Goal: Task Accomplishment & Management: Complete application form

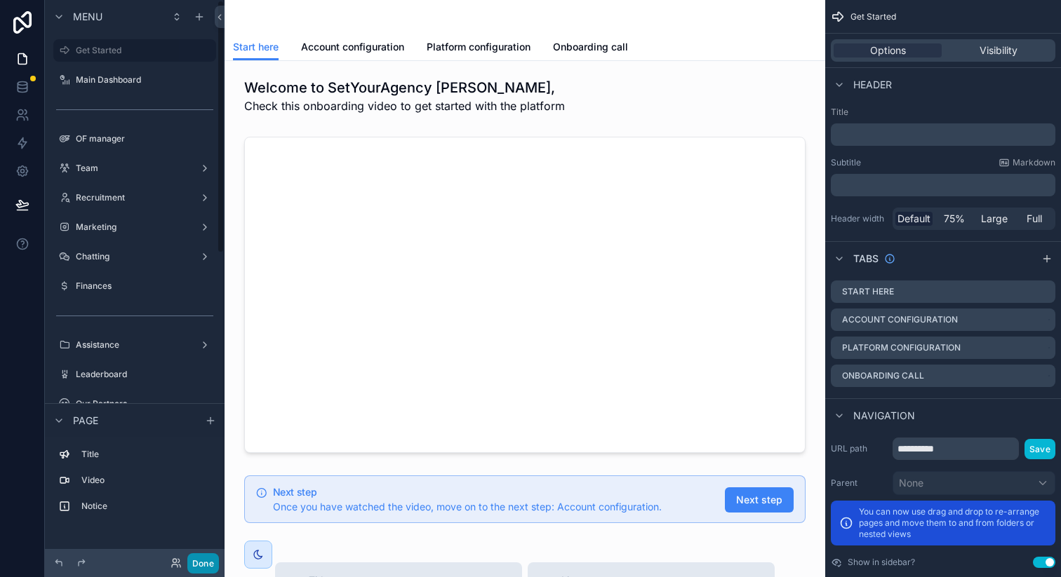
click at [205, 560] on button "Done" at bounding box center [203, 564] width 32 height 20
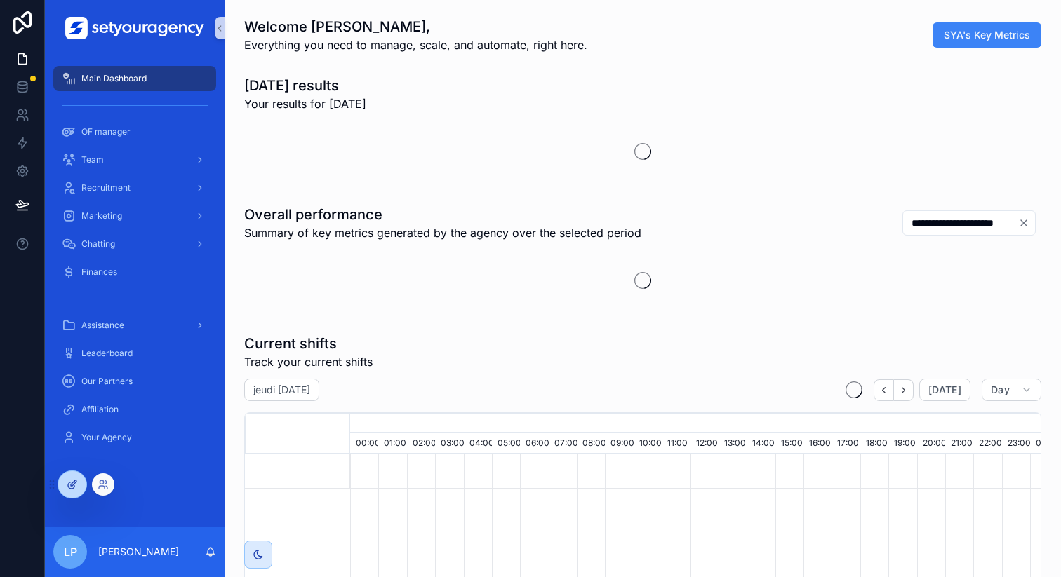
scroll to position [0, 4759]
click at [100, 483] on icon at bounding box center [102, 483] width 4 height 4
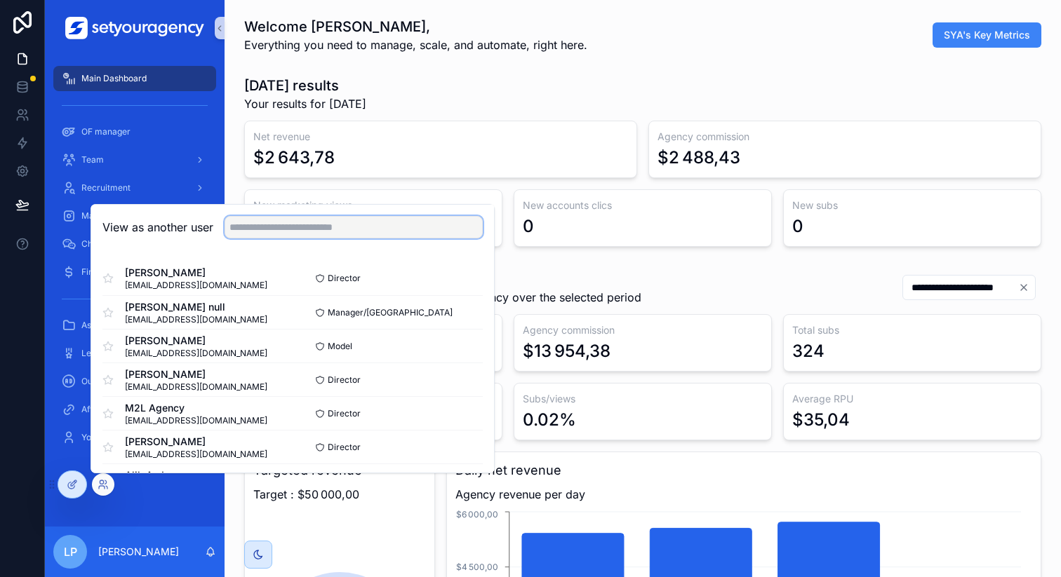
click at [359, 227] on input "text" at bounding box center [354, 227] width 258 height 22
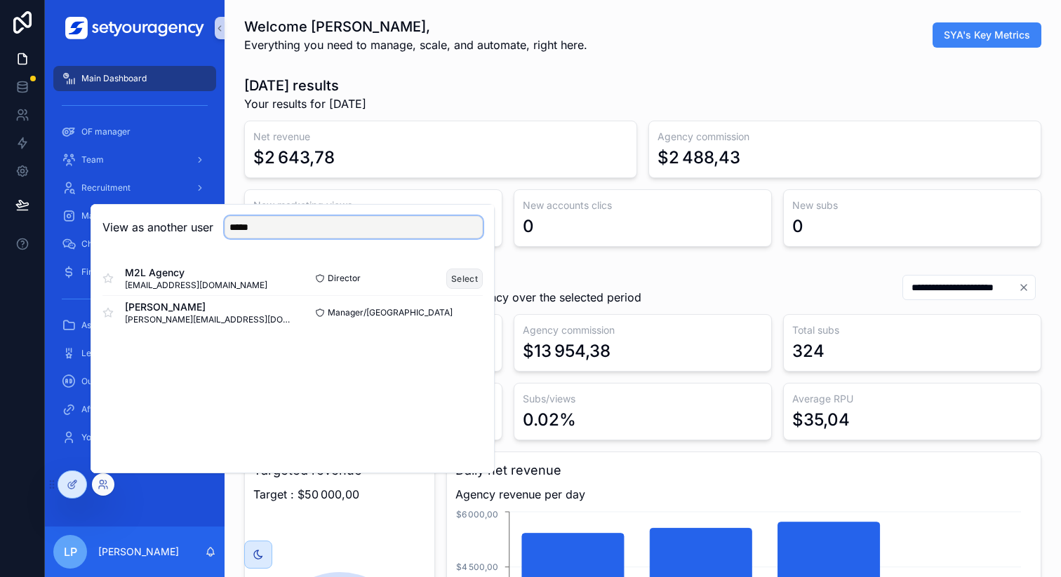
type input "*****"
click at [462, 275] on button "Select" at bounding box center [464, 279] width 36 height 20
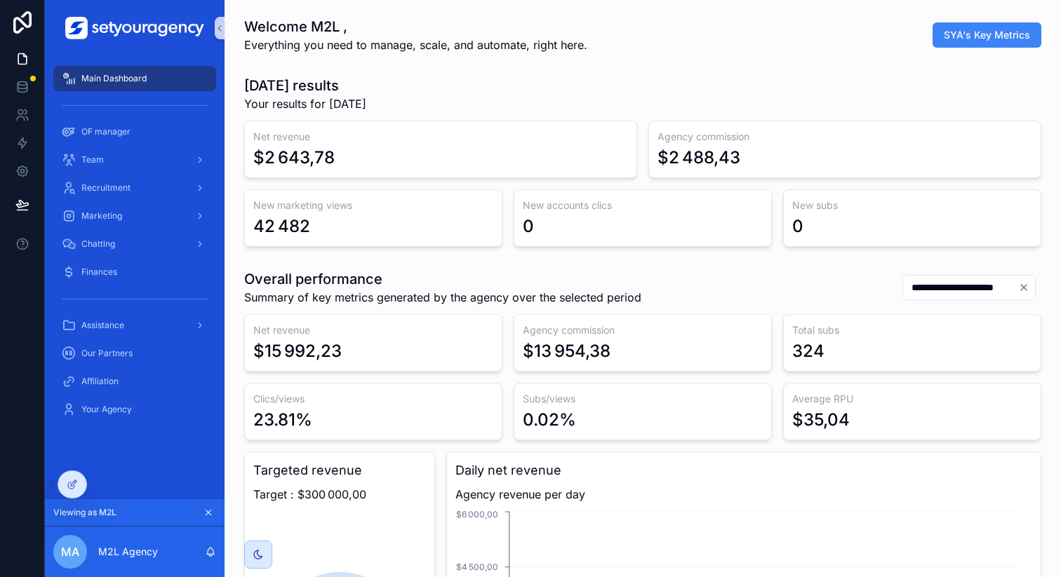
scroll to position [0, 4759]
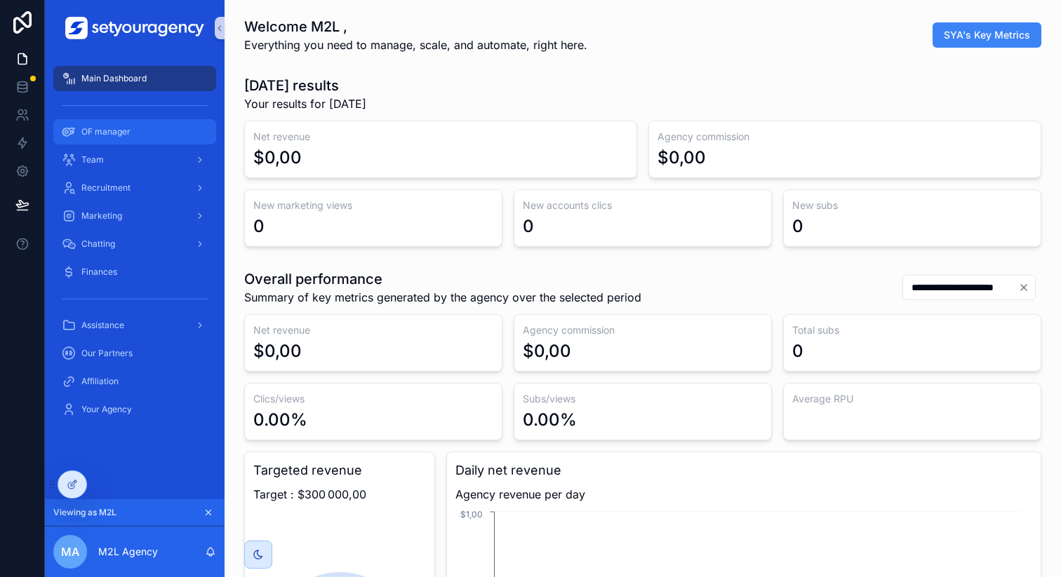
click at [154, 137] on div "OF manager" at bounding box center [135, 132] width 146 height 22
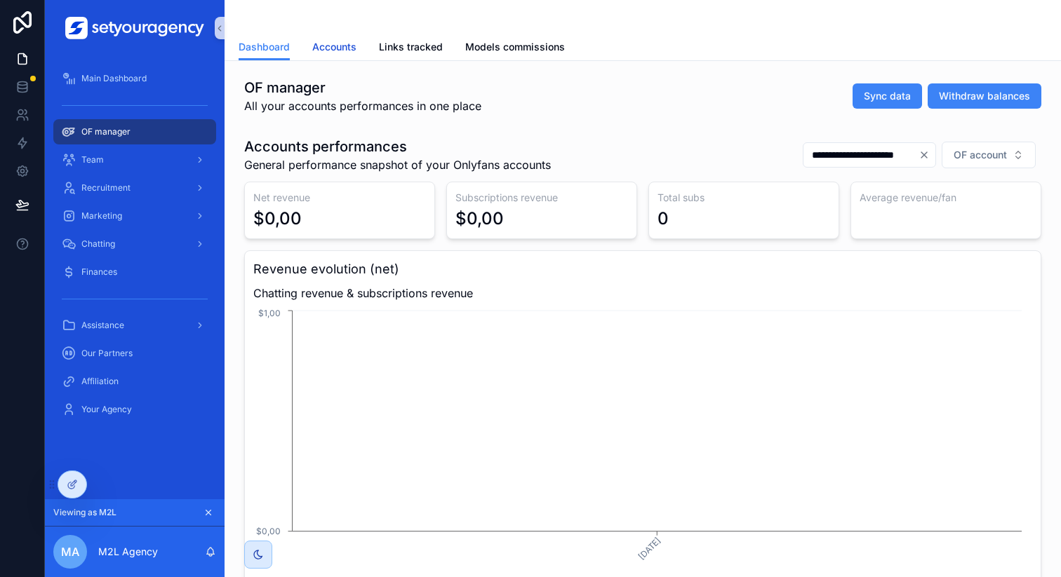
click at [330, 53] on span "Accounts" at bounding box center [334, 47] width 44 height 14
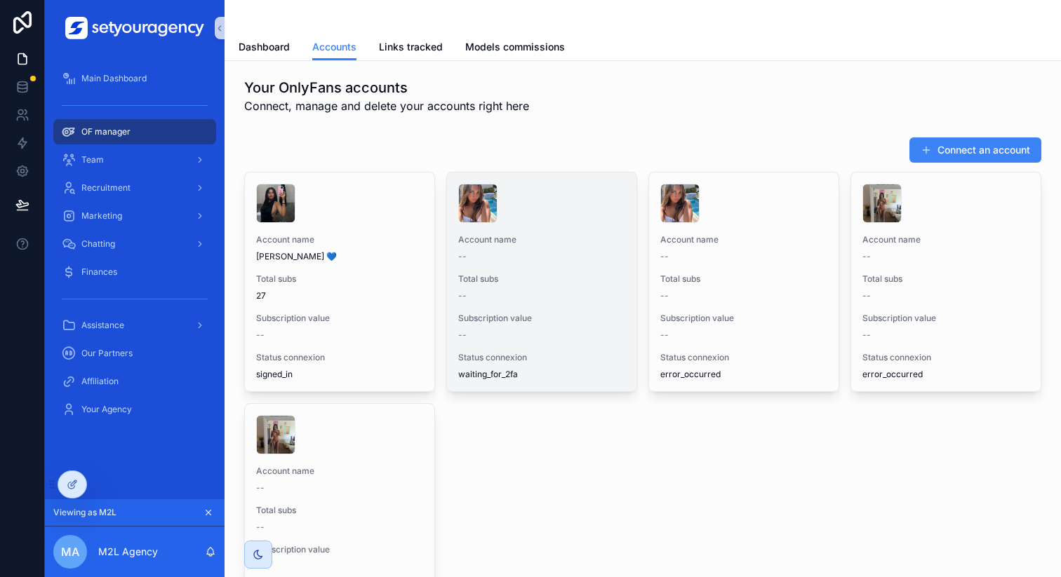
click at [599, 288] on div "Total subs --" at bounding box center [541, 288] width 167 height 28
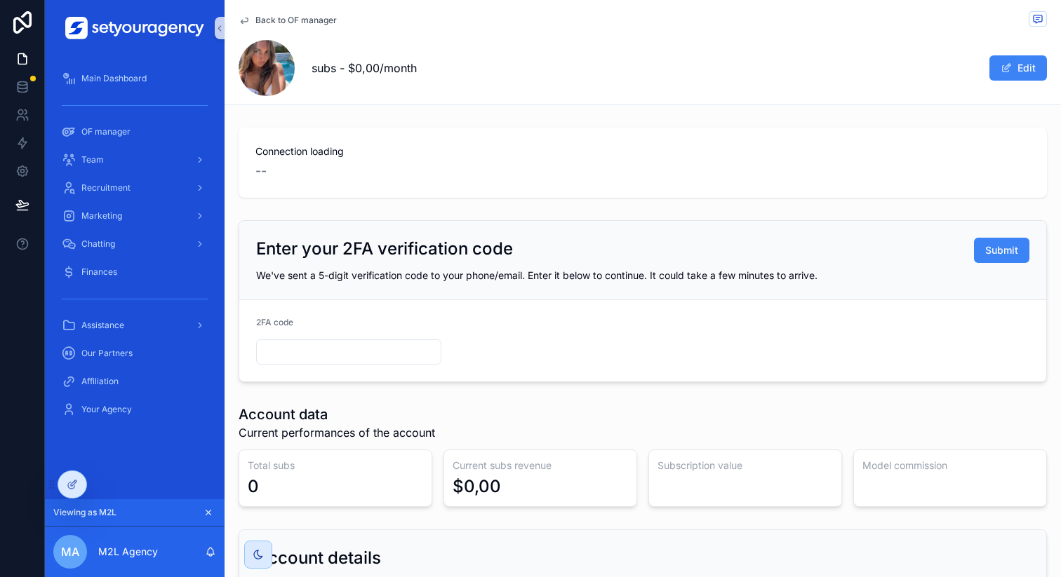
click at [454, 130] on div "Connection loading --" at bounding box center [643, 163] width 808 height 70
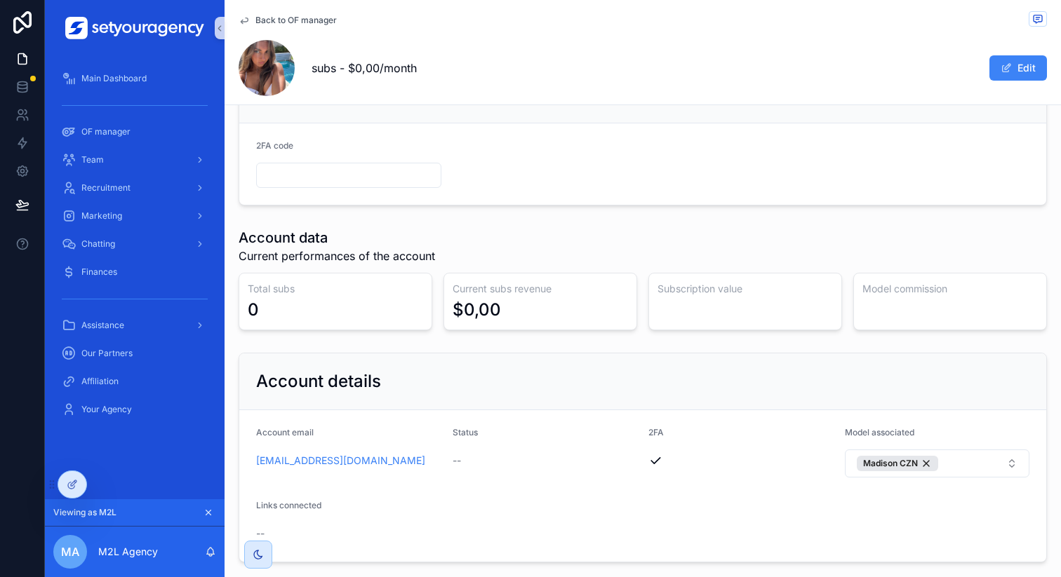
click at [302, 195] on form "2FA code" at bounding box center [642, 163] width 807 height 81
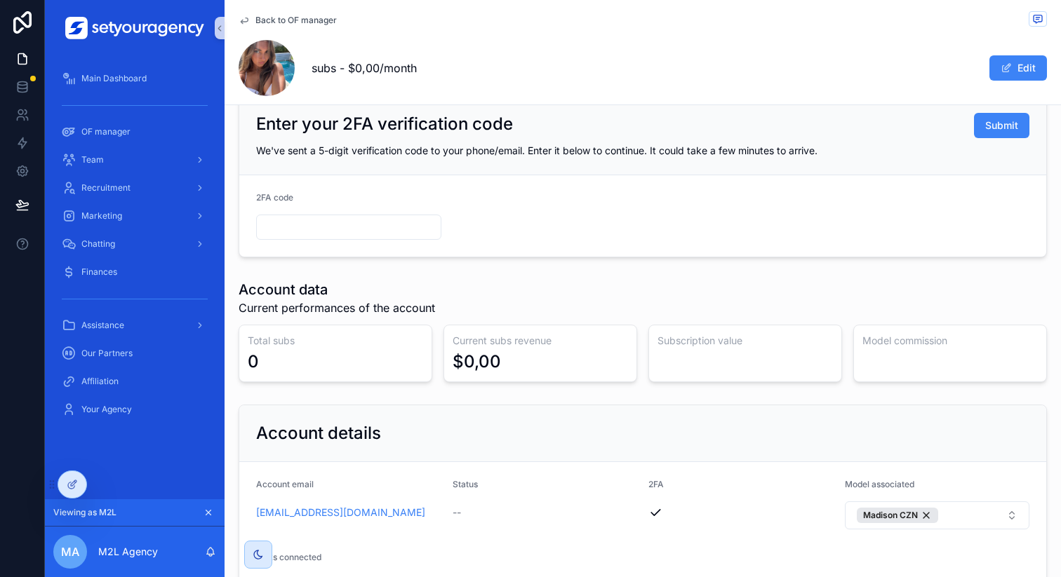
click at [288, 222] on input "text" at bounding box center [349, 227] width 184 height 20
click at [472, 217] on form "2FA code" at bounding box center [642, 215] width 807 height 81
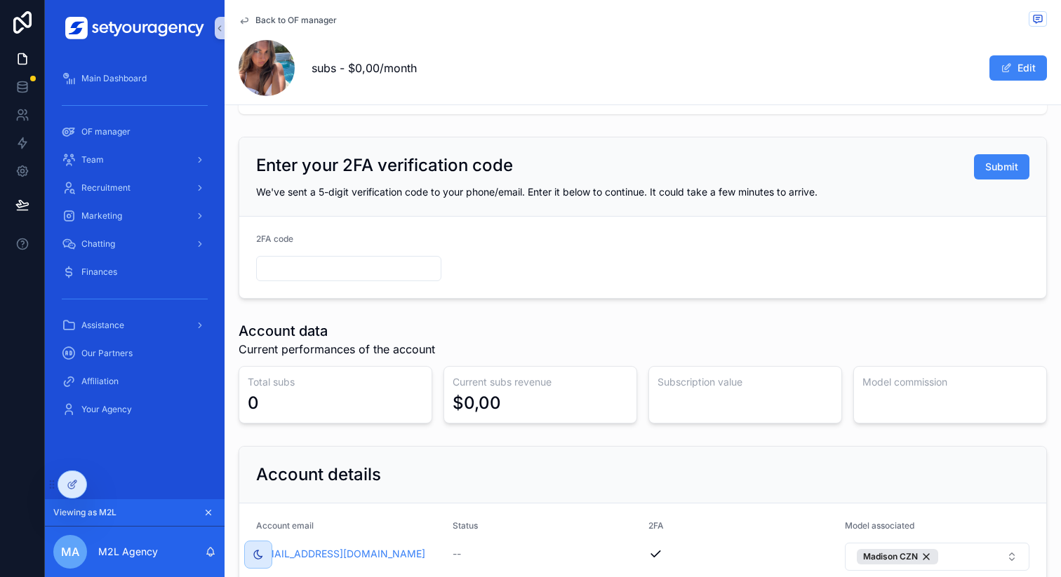
click at [290, 18] on span "Back to OF manager" at bounding box center [295, 20] width 81 height 11
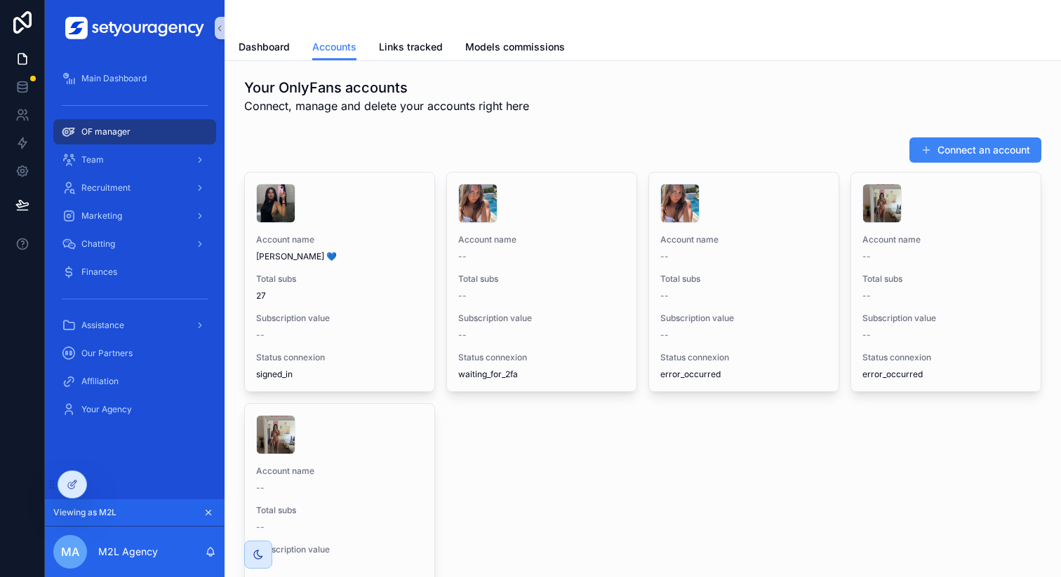
click at [606, 140] on div "Connect an account" at bounding box center [642, 150] width 797 height 27
click at [271, 49] on span "Dashboard" at bounding box center [264, 47] width 51 height 14
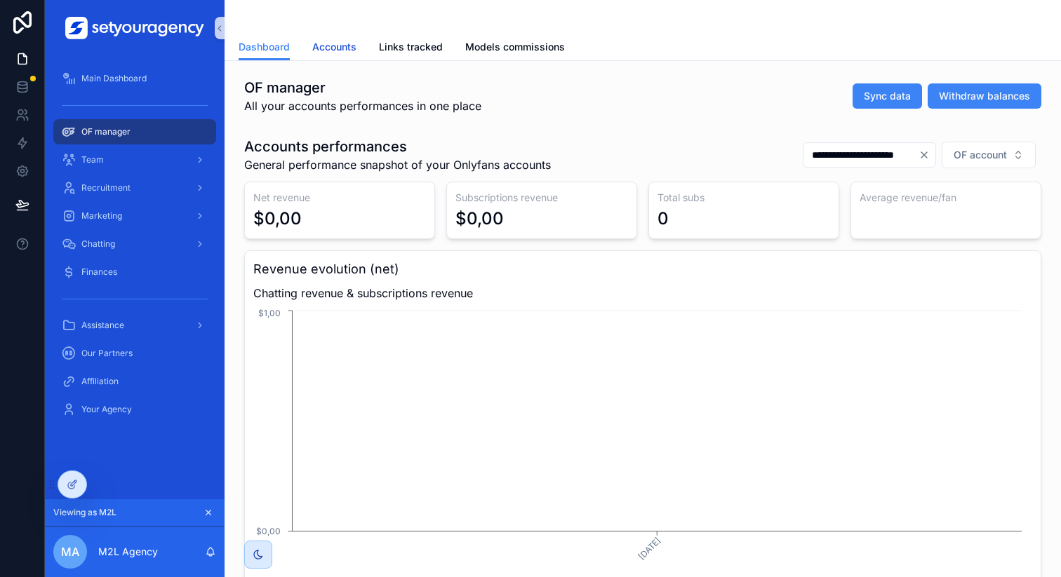
click at [337, 48] on span "Accounts" at bounding box center [334, 47] width 44 height 14
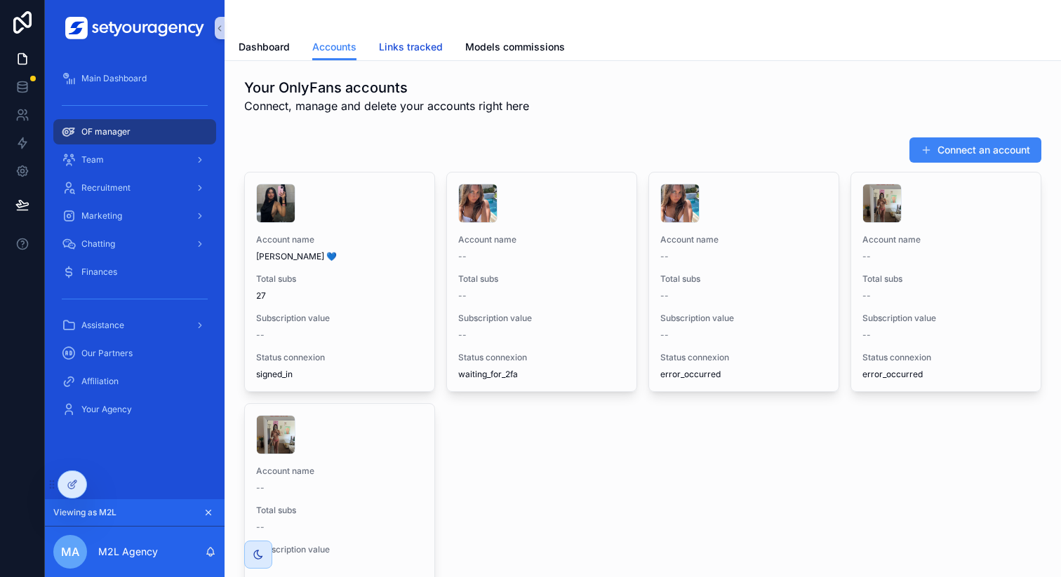
click at [390, 44] on span "Links tracked" at bounding box center [411, 47] width 64 height 14
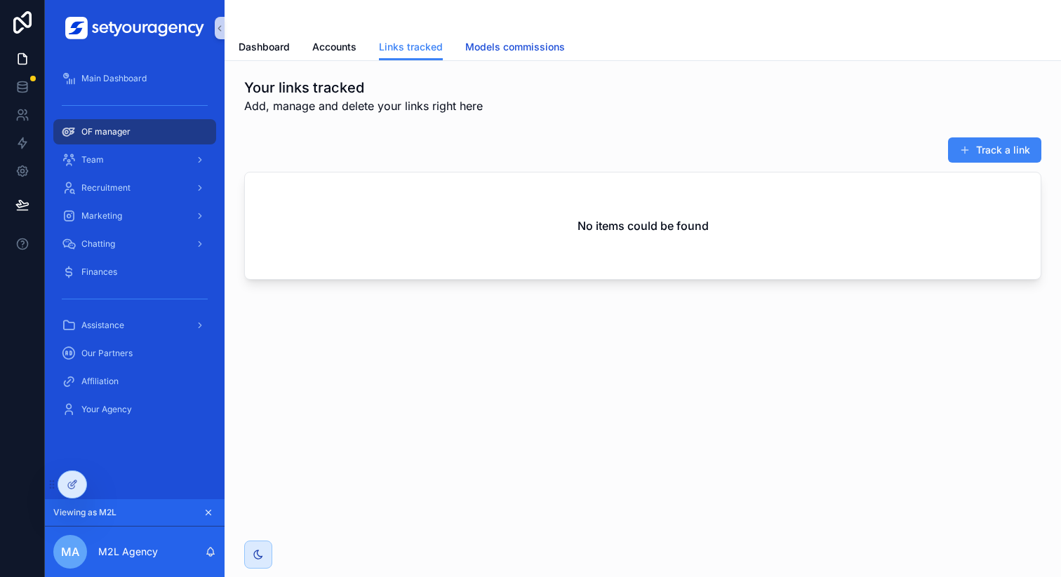
click at [495, 48] on span "Models commissions" at bounding box center [515, 47] width 100 height 14
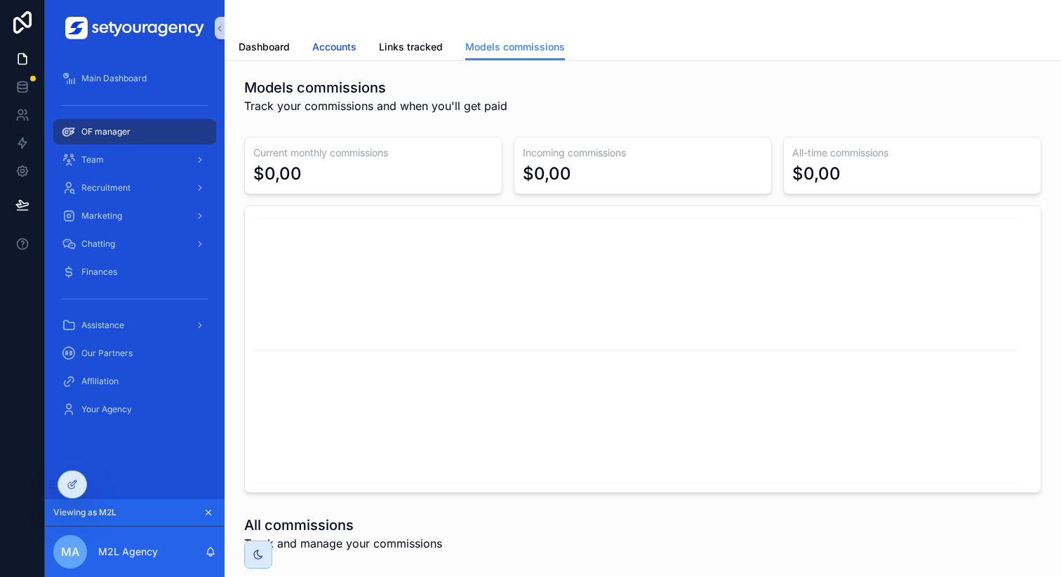
click at [330, 43] on span "Accounts" at bounding box center [334, 47] width 44 height 14
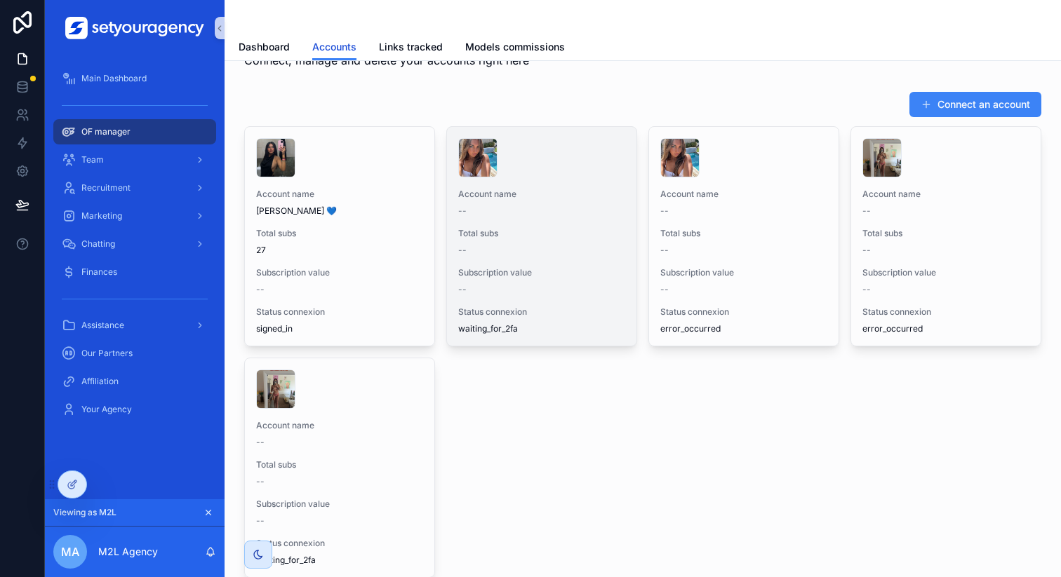
scroll to position [47, 0]
click at [571, 219] on div "Account name -- Total subs -- Subscription value -- Status connexion waiting_fo…" at bounding box center [541, 235] width 189 height 219
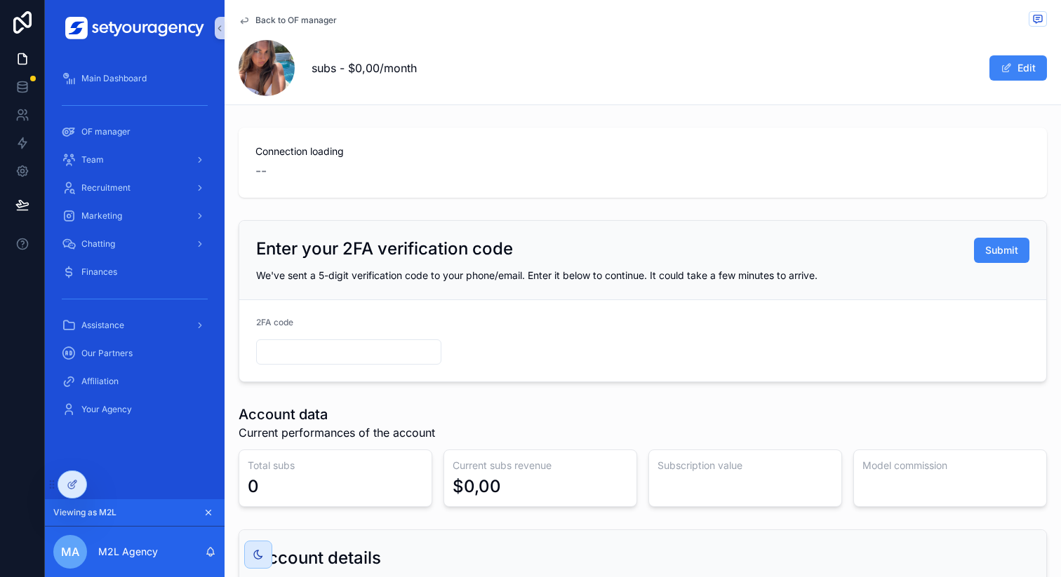
click at [293, 357] on input "text" at bounding box center [349, 352] width 184 height 20
click at [540, 334] on form "2FA code" at bounding box center [642, 340] width 807 height 81
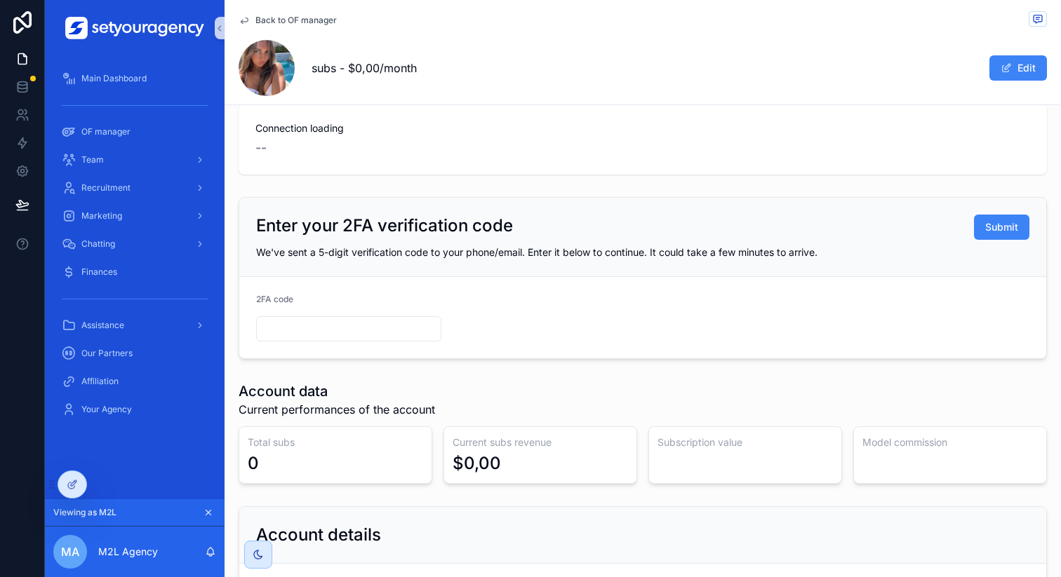
click at [383, 334] on input "text" at bounding box center [349, 329] width 184 height 20
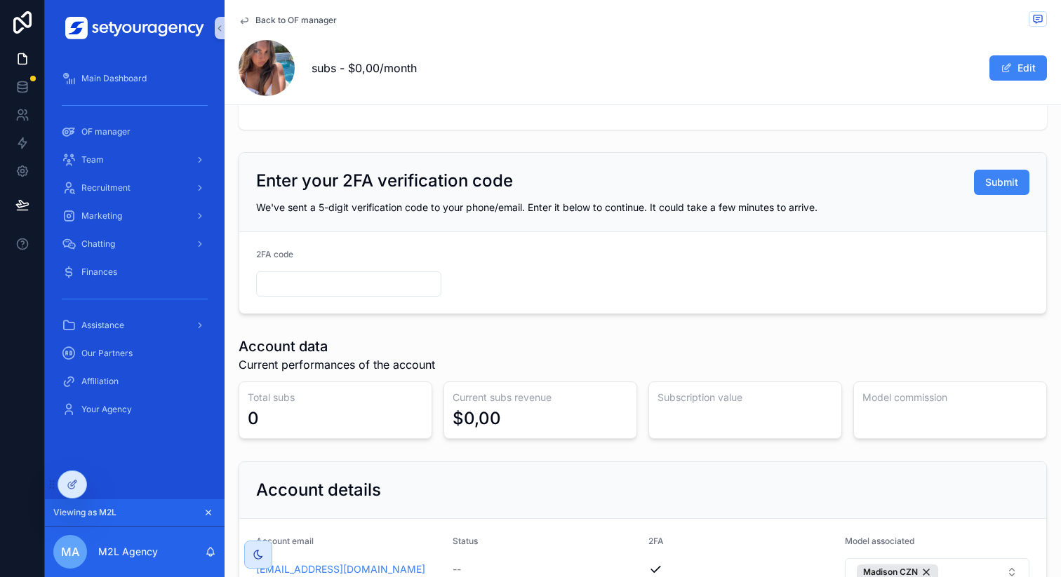
click at [547, 252] on form "2FA code" at bounding box center [642, 272] width 807 height 81
click at [289, 20] on span "Back to OF manager" at bounding box center [295, 20] width 81 height 11
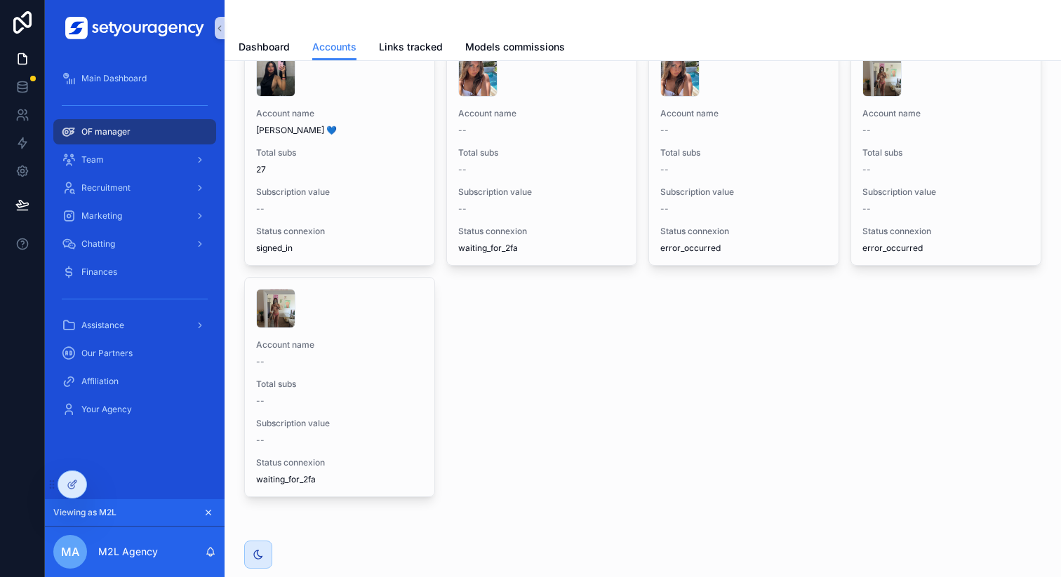
scroll to position [83, 0]
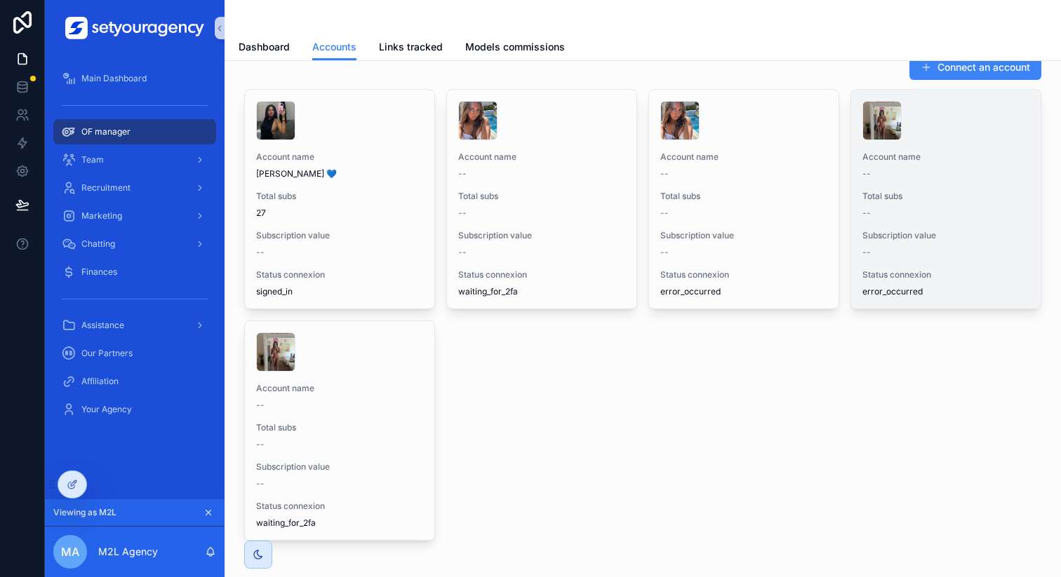
click at [948, 200] on span "Total subs" at bounding box center [945, 196] width 167 height 11
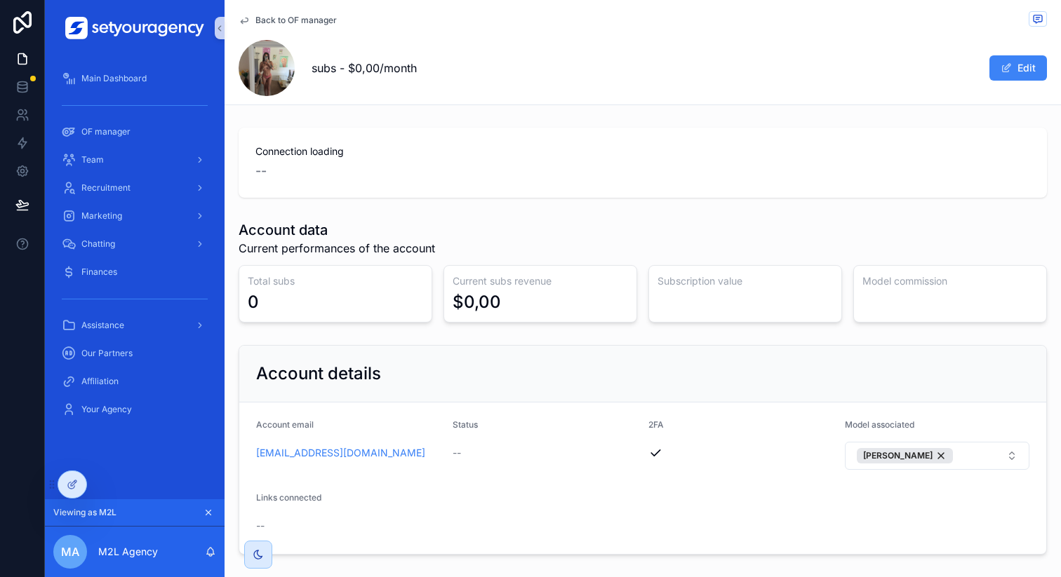
click at [280, 19] on span "Back to OF manager" at bounding box center [295, 20] width 81 height 11
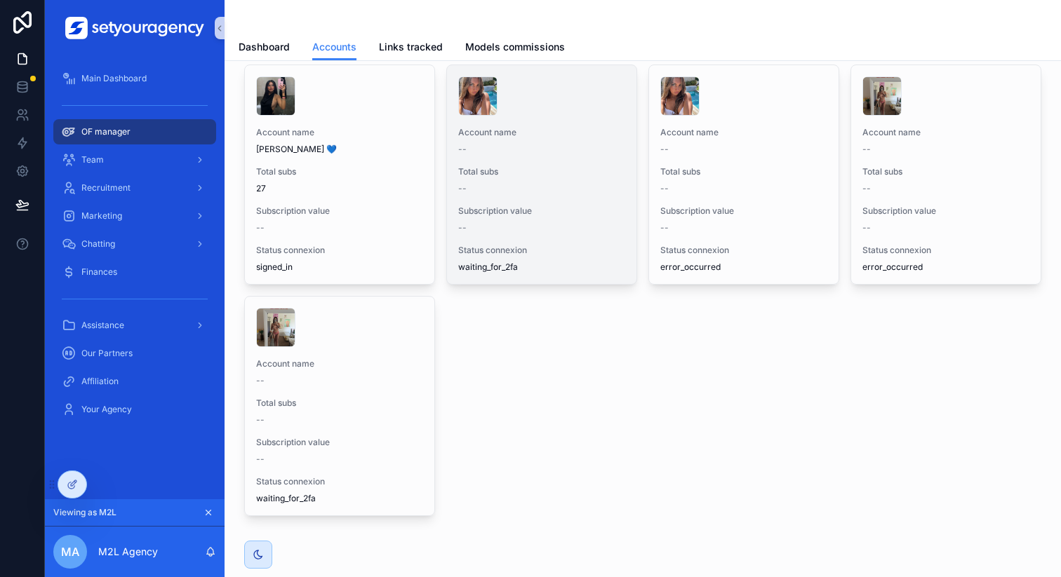
scroll to position [93, 0]
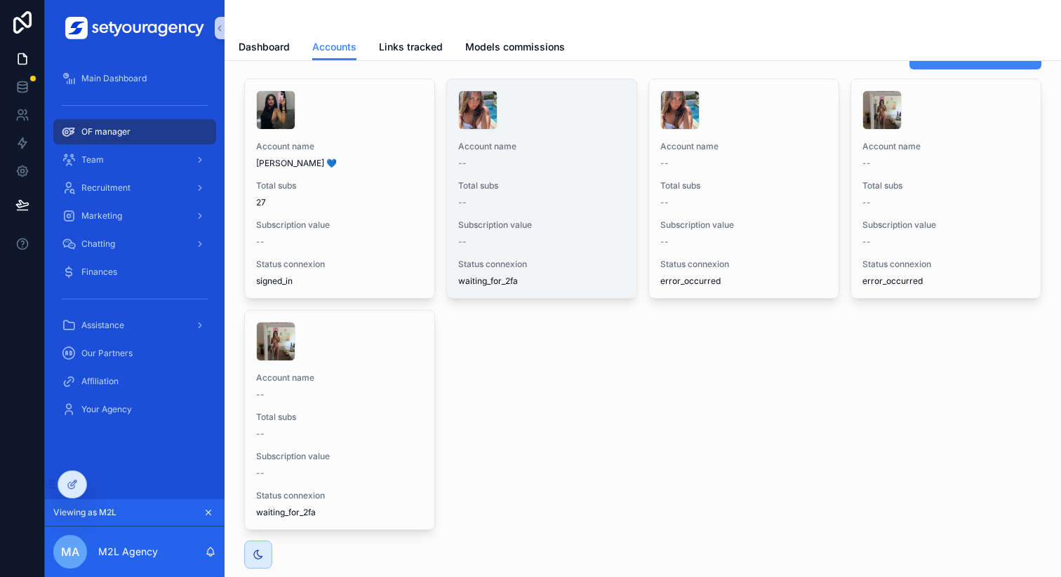
click at [551, 179] on div "Account name -- Total subs -- Subscription value -- Status connexion waiting_fo…" at bounding box center [541, 188] width 189 height 219
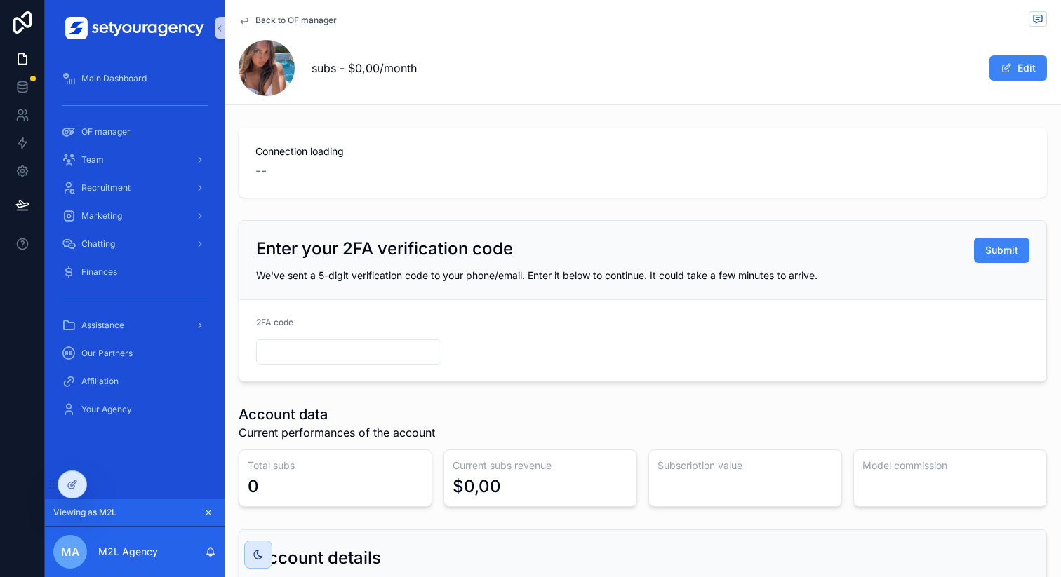
click at [300, 23] on span "Back to OF manager" at bounding box center [295, 20] width 81 height 11
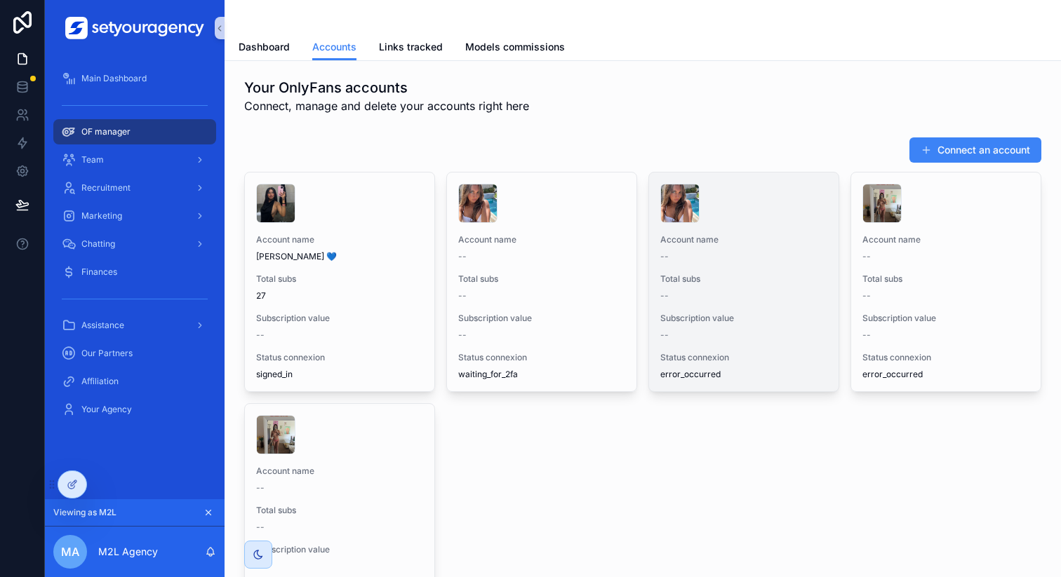
click at [730, 267] on div "Account name -- Total subs -- Subscription value -- Status connexion error_occu…" at bounding box center [743, 282] width 189 height 219
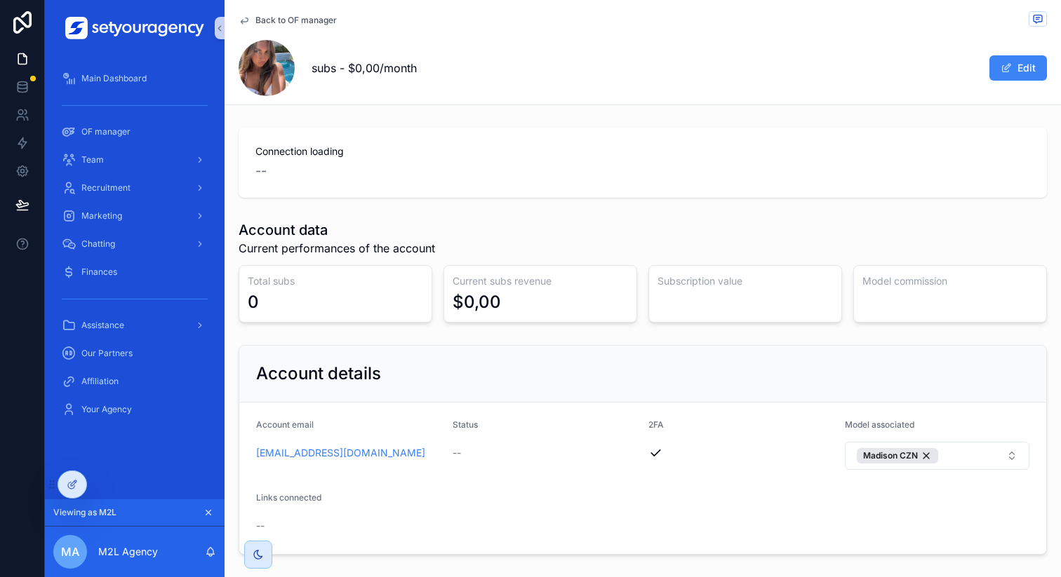
click at [290, 20] on span "Back to OF manager" at bounding box center [295, 20] width 81 height 11
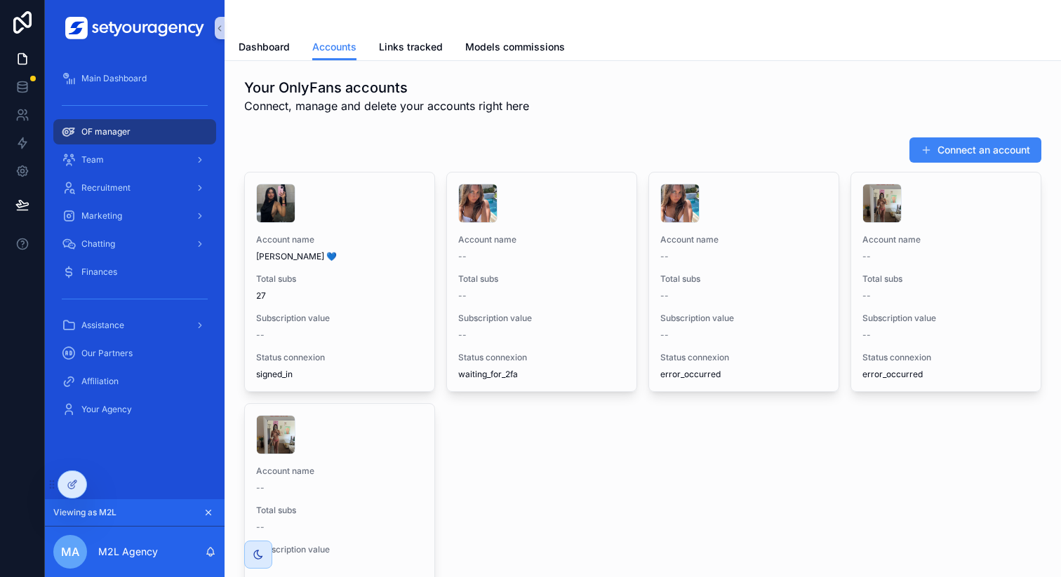
click at [602, 100] on div "Your OnlyFans accounts Connect, manage and delete your accounts right here" at bounding box center [642, 96] width 797 height 36
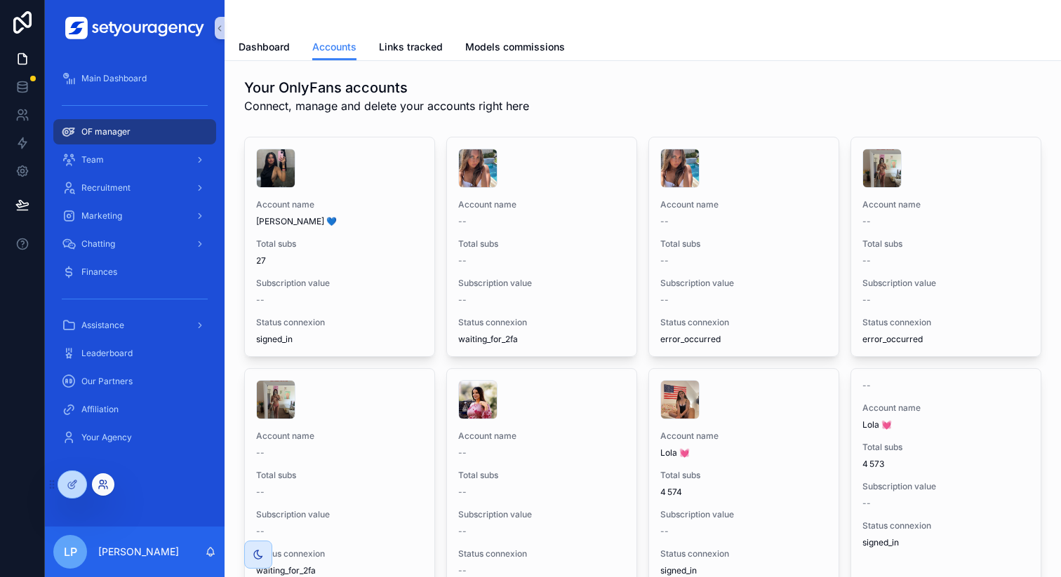
click at [100, 481] on icon at bounding box center [102, 483] width 4 height 4
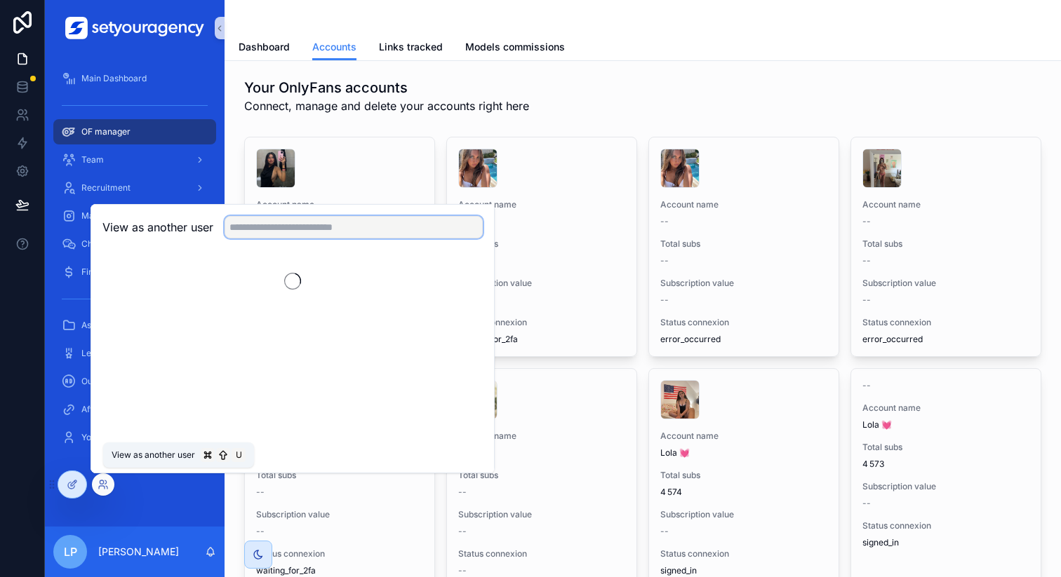
click at [288, 229] on input "text" at bounding box center [354, 227] width 258 height 22
click at [305, 226] on input "text" at bounding box center [354, 227] width 258 height 22
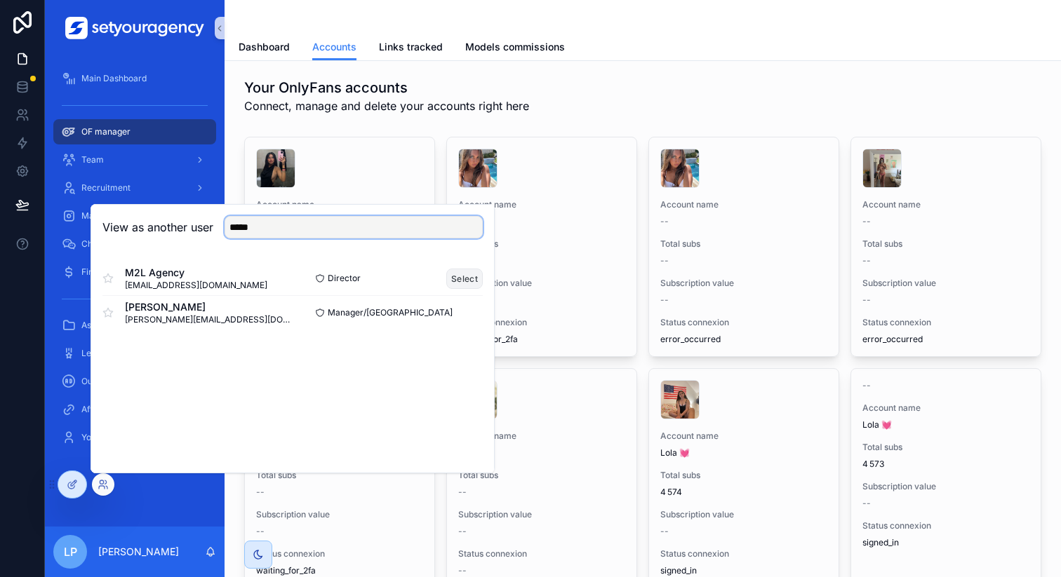
type input "*****"
click at [464, 276] on button "Select" at bounding box center [464, 279] width 36 height 20
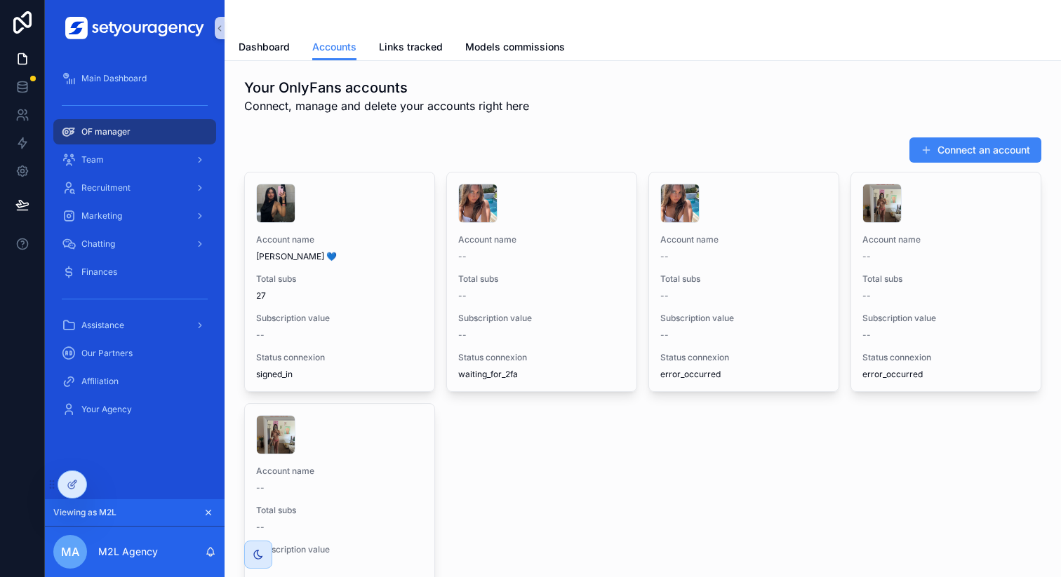
click at [845, 62] on div "Your OnlyFans accounts Connect, manage and delete your accounts right here Conn…" at bounding box center [643, 390] width 836 height 658
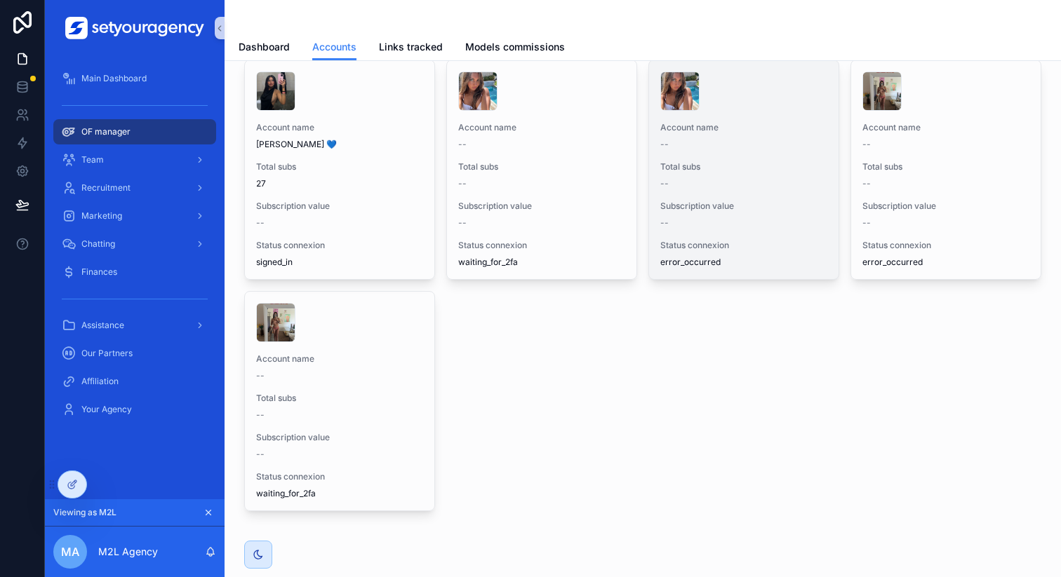
scroll to position [128, 0]
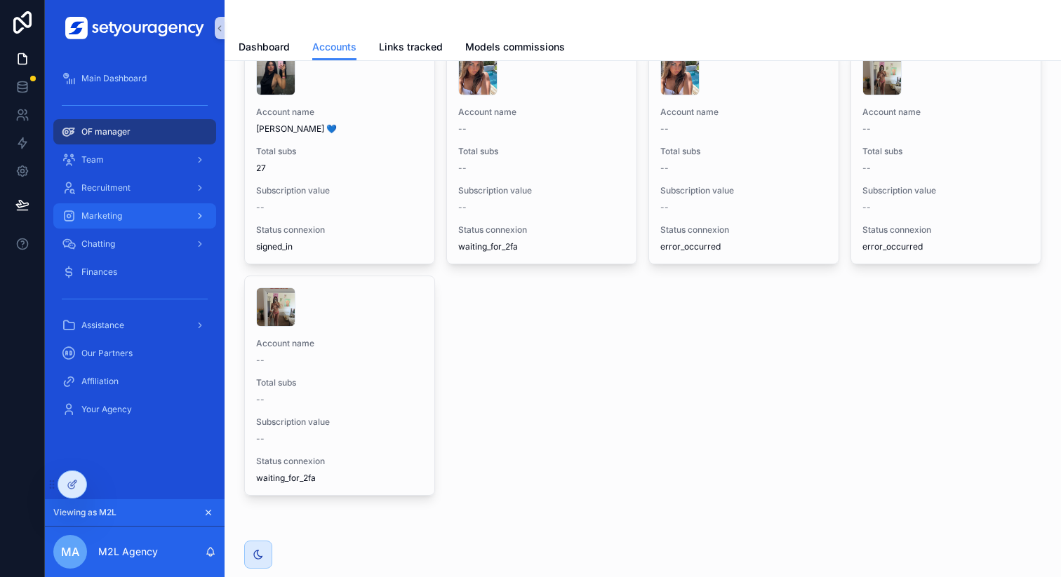
click at [140, 221] on div "Marketing" at bounding box center [135, 216] width 146 height 22
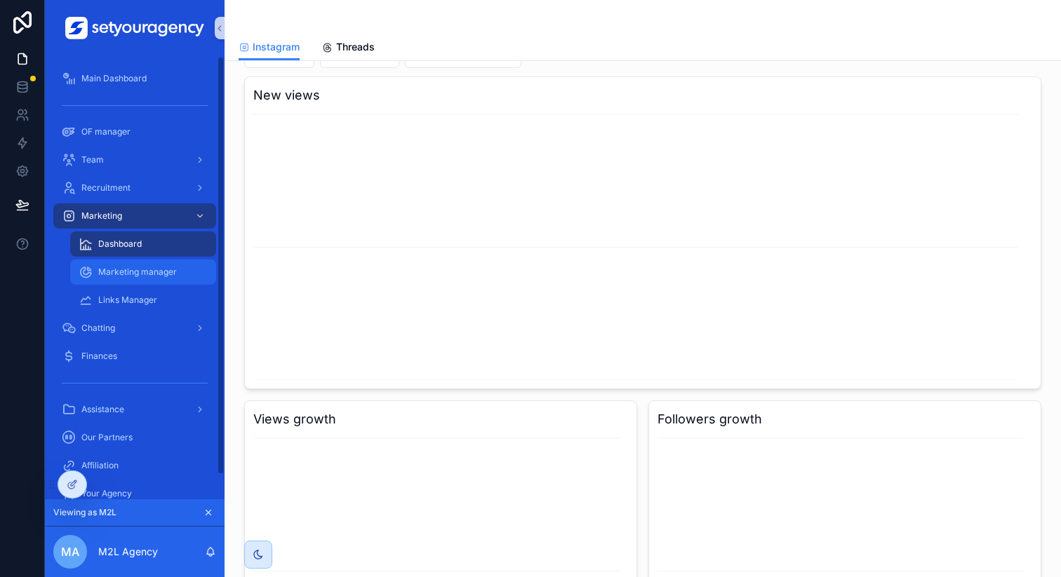
click at [161, 274] on span "Marketing manager" at bounding box center [137, 272] width 79 height 11
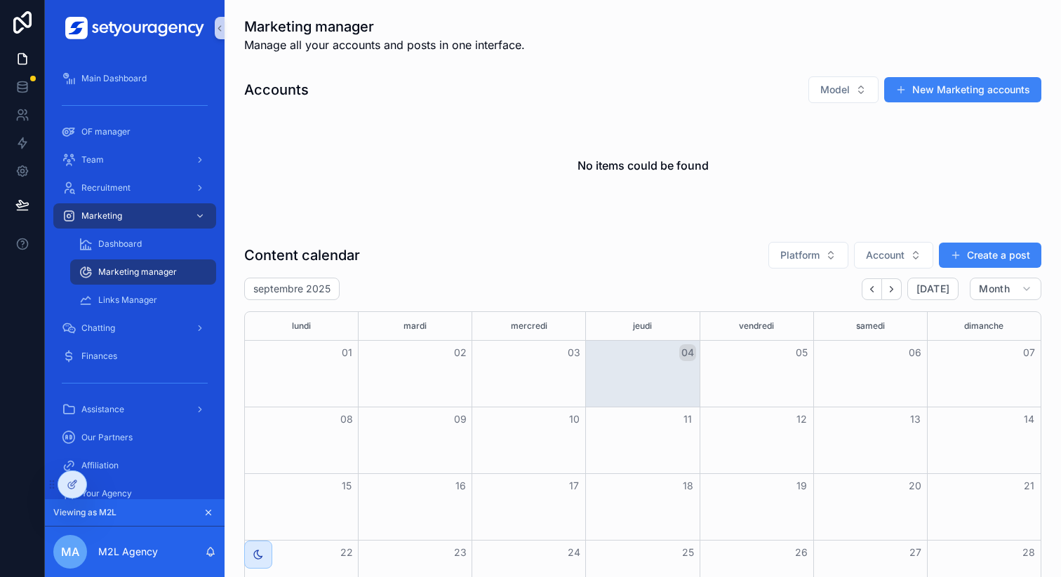
click at [710, 130] on div "No items could be found" at bounding box center [642, 165] width 797 height 107
click at [133, 133] on div "OF manager" at bounding box center [135, 132] width 146 height 22
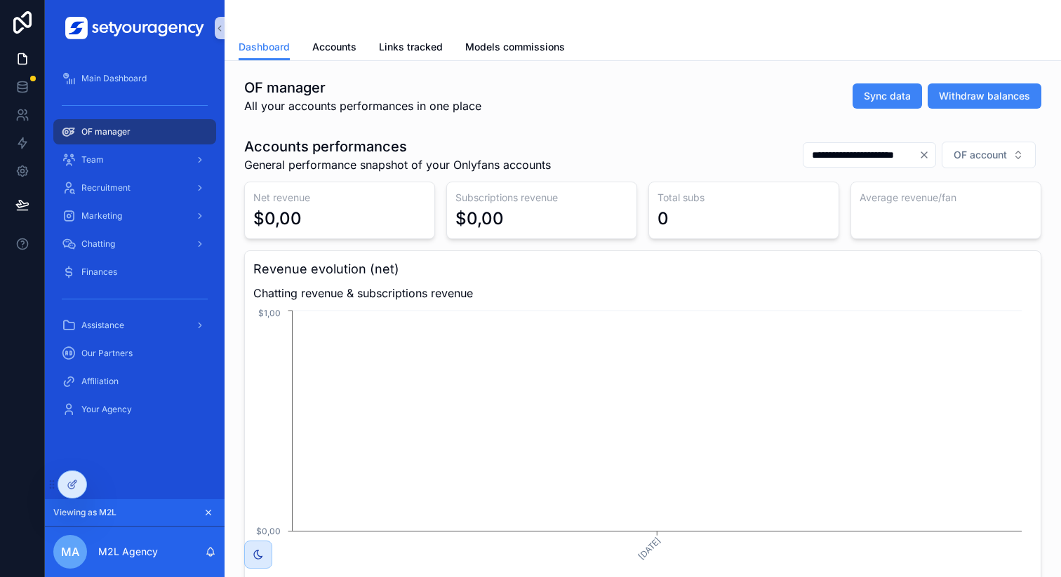
click at [634, 88] on div "OF manager All your accounts performances in one place Sync data Withdraw balan…" at bounding box center [642, 96] width 797 height 36
click at [138, 164] on div "Team" at bounding box center [135, 160] width 146 height 22
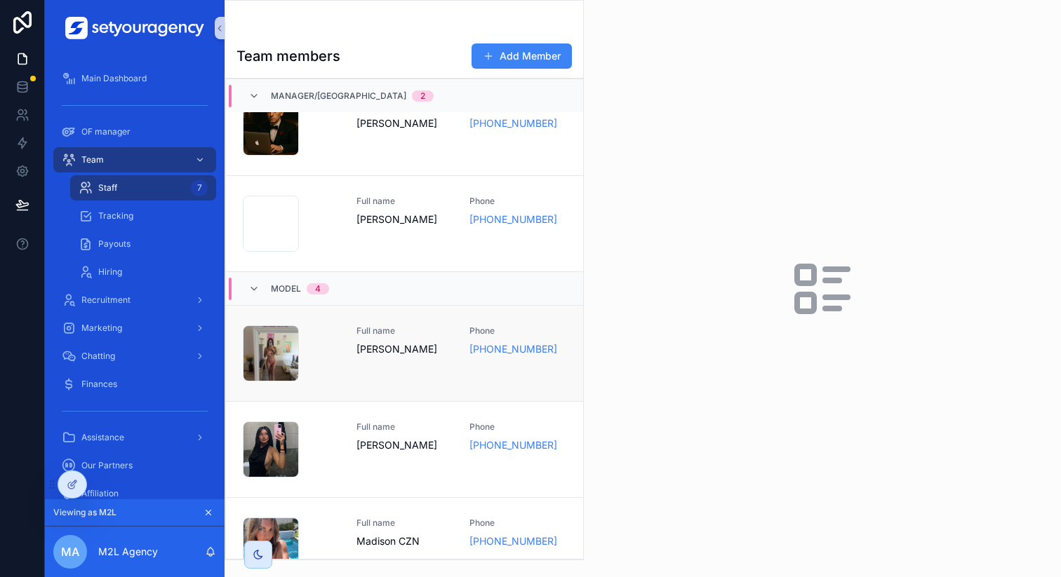
scroll to position [302, 0]
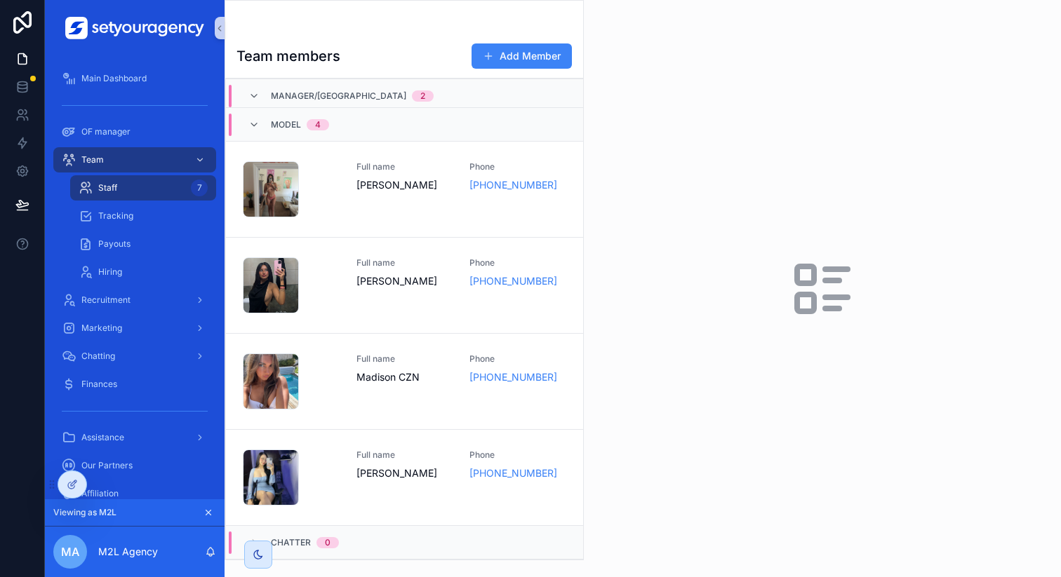
click at [375, 530] on div "Chatter 0" at bounding box center [404, 542] width 357 height 34
click at [404, 526] on div "Chatter 0" at bounding box center [404, 542] width 357 height 34
click at [645, 210] on div at bounding box center [822, 288] width 477 height 577
click at [640, 187] on div at bounding box center [822, 288] width 477 height 577
click at [316, 127] on div "4" at bounding box center [318, 124] width 6 height 11
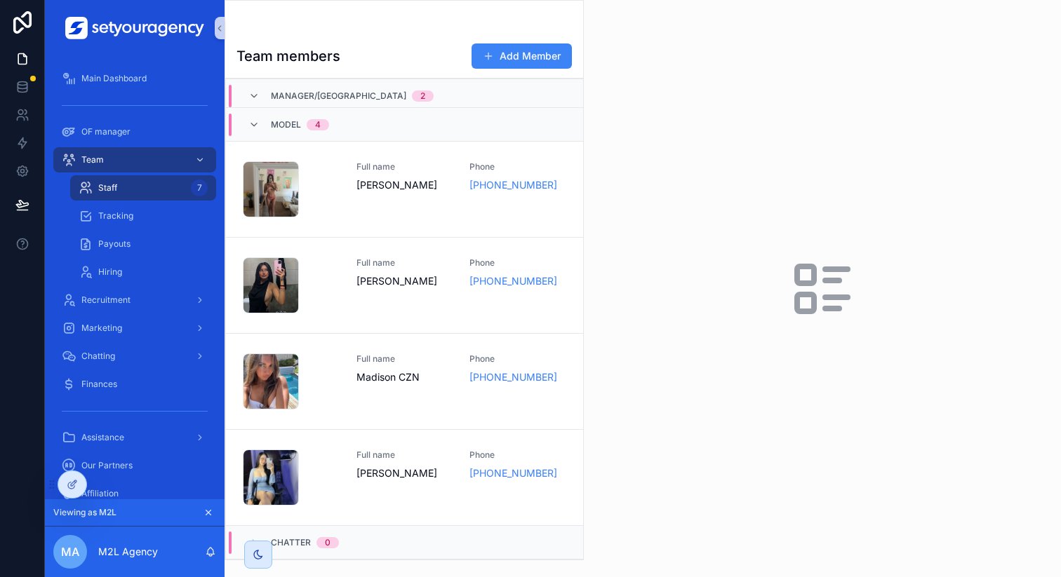
scroll to position [0, 0]
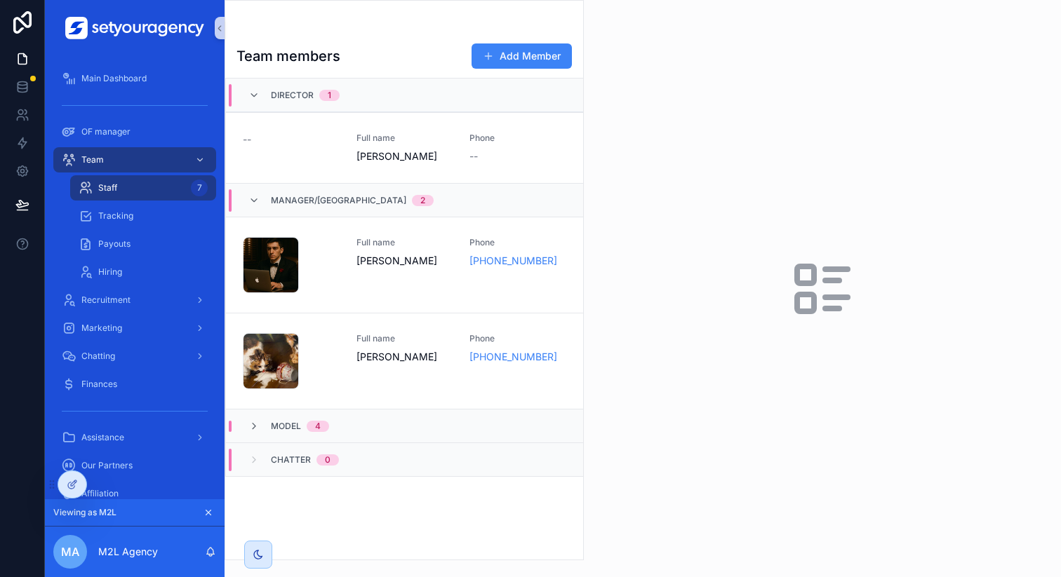
click at [676, 156] on div at bounding box center [822, 288] width 477 height 577
click at [663, 159] on div at bounding box center [822, 288] width 477 height 577
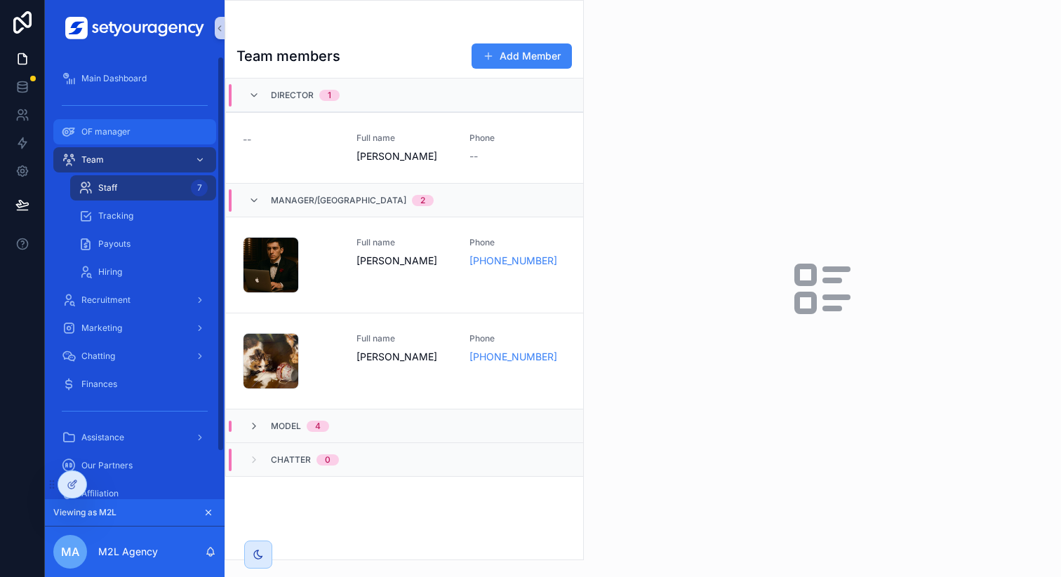
click at [142, 127] on div "OF manager" at bounding box center [135, 132] width 146 height 22
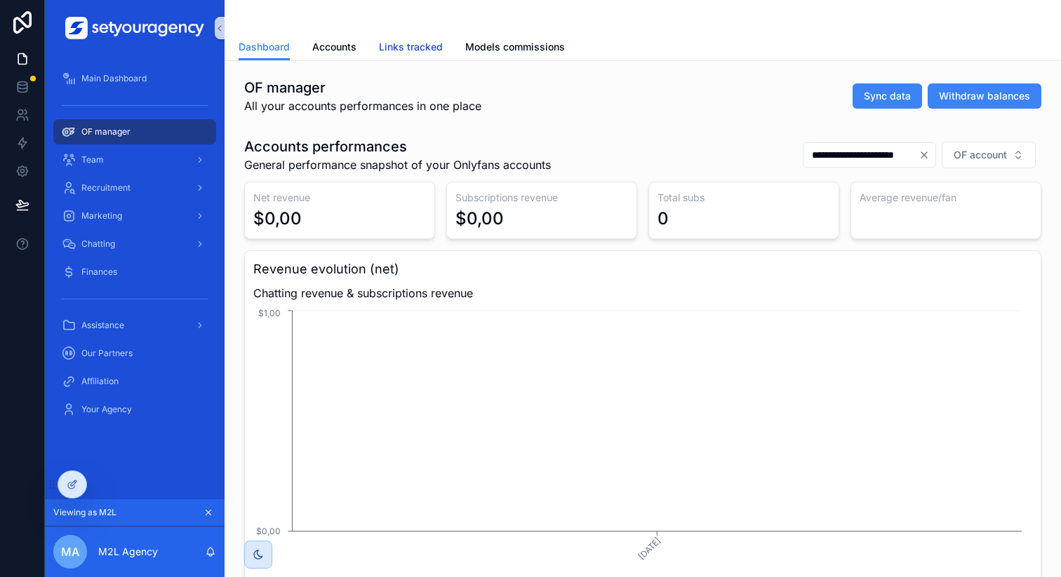
click at [394, 52] on span "Links tracked" at bounding box center [411, 47] width 64 height 14
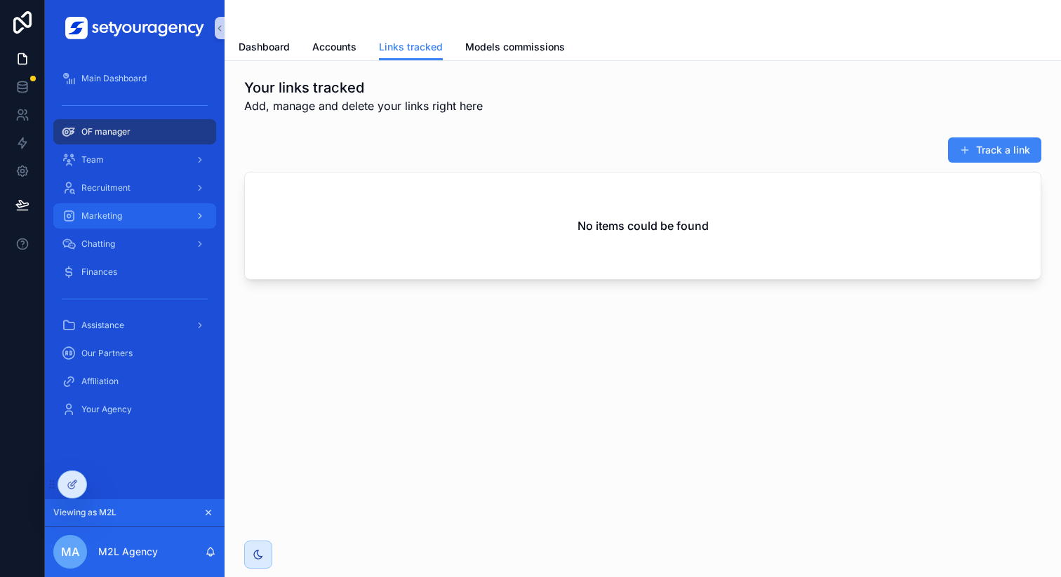
click at [135, 224] on div "Marketing" at bounding box center [135, 216] width 146 height 22
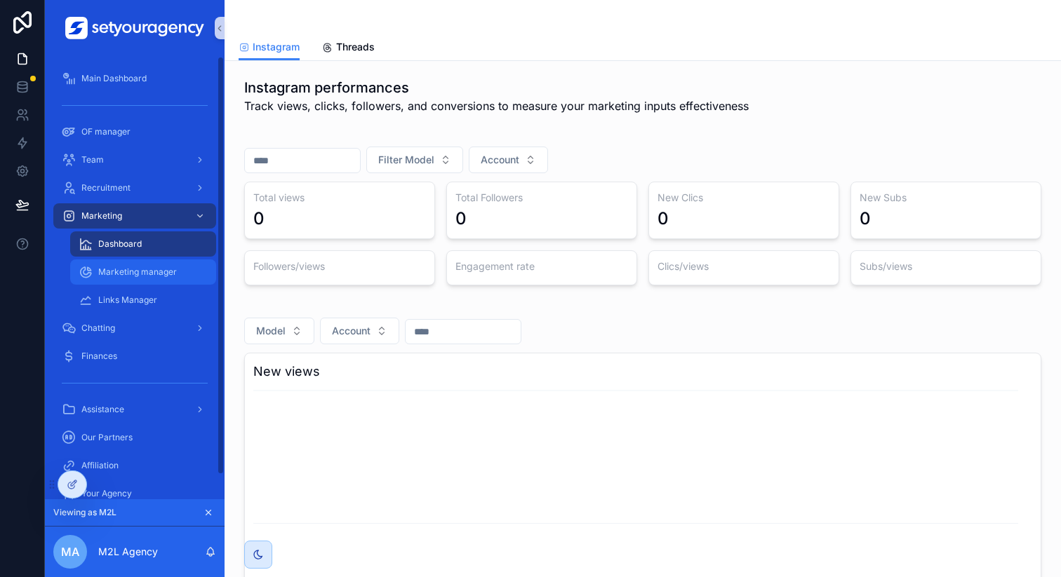
click at [145, 276] on span "Marketing manager" at bounding box center [137, 272] width 79 height 11
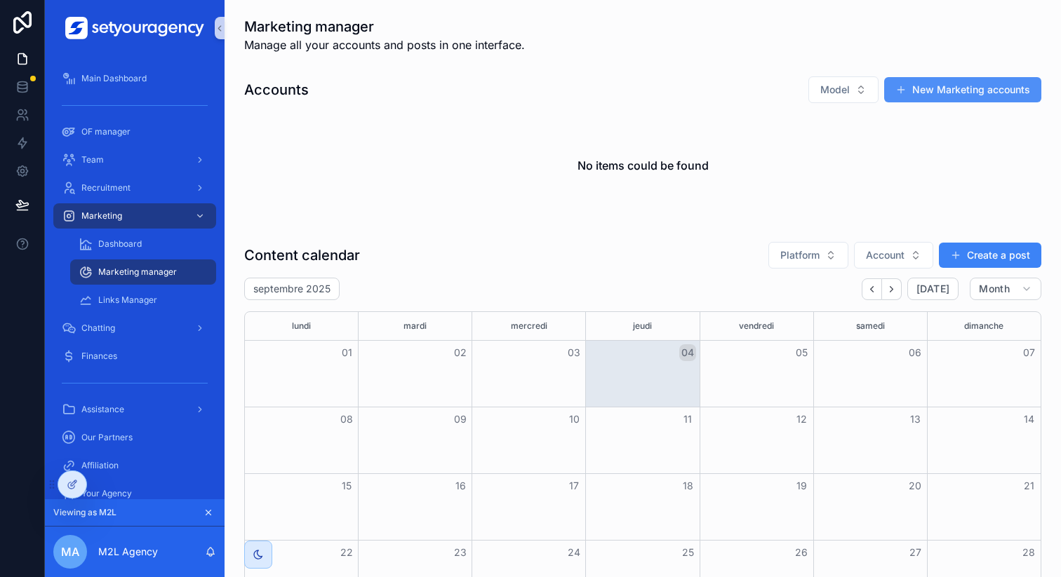
click at [953, 91] on button "New Marketing accounts" at bounding box center [962, 89] width 157 height 25
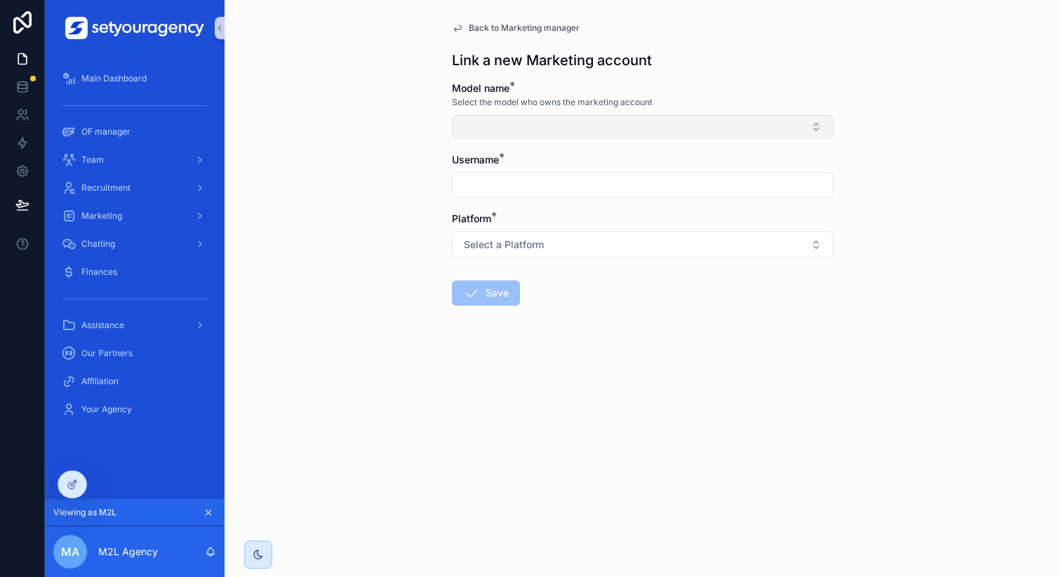
click at [570, 133] on button "Select Button" at bounding box center [643, 127] width 382 height 24
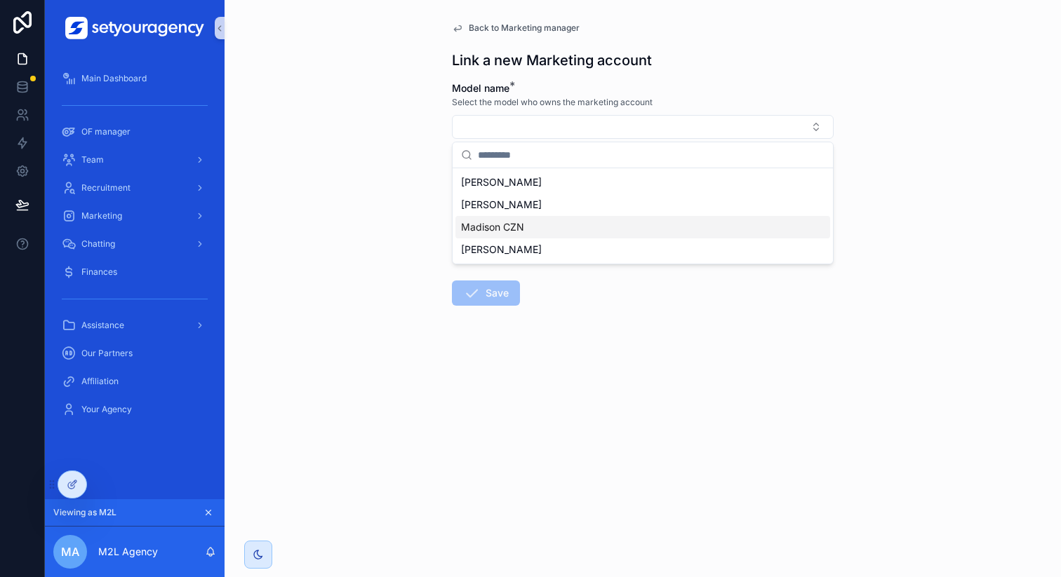
click at [373, 201] on div "Back to Marketing manager Link a new Marketing account Model name * Select the …" at bounding box center [643, 288] width 836 height 577
click at [534, 187] on input "text" at bounding box center [643, 185] width 380 height 20
click at [393, 226] on div "Back to Marketing manager Link a new Marketing account Model name * Select the …" at bounding box center [643, 288] width 836 height 577
click at [587, 283] on form "Model name * Select the model who owns the marketing account Username * Platfor…" at bounding box center [643, 238] width 382 height 314
click at [581, 290] on form "Model name * Select the model who owns the marketing account Username * Platfor…" at bounding box center [643, 238] width 382 height 314
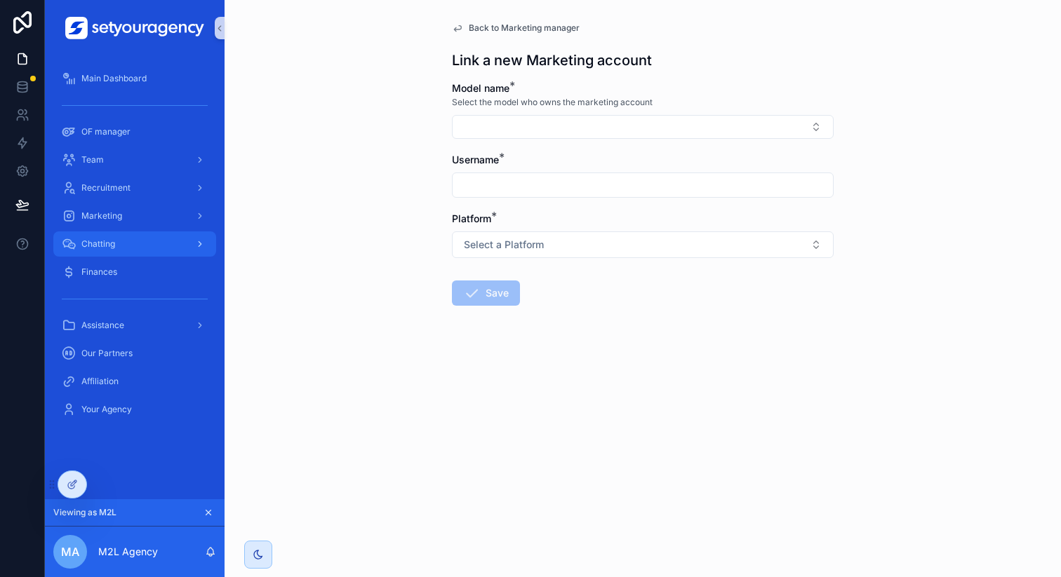
click at [173, 242] on div "Chatting" at bounding box center [135, 244] width 146 height 22
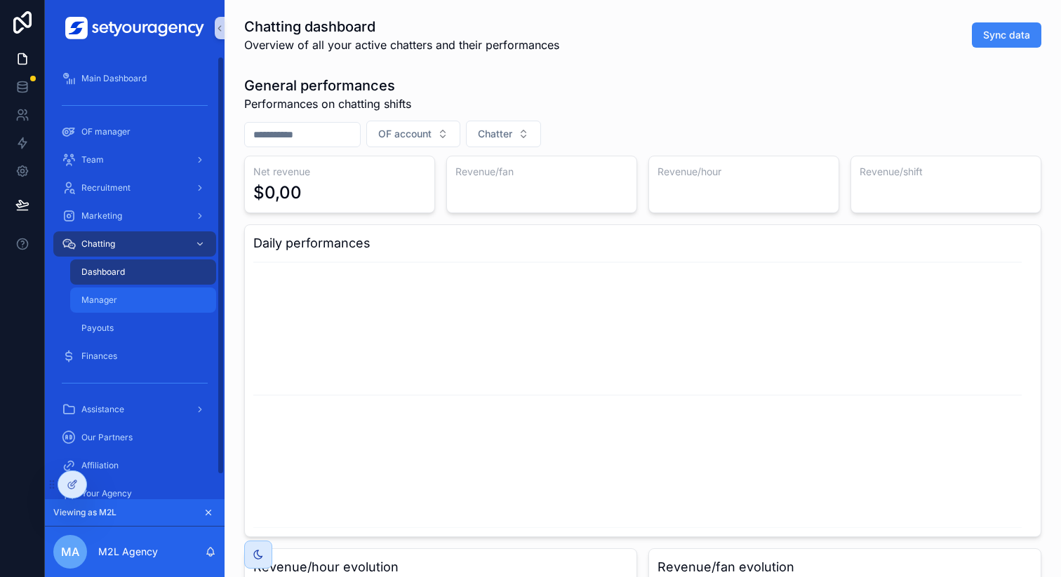
click at [130, 302] on div "Manager" at bounding box center [143, 300] width 129 height 22
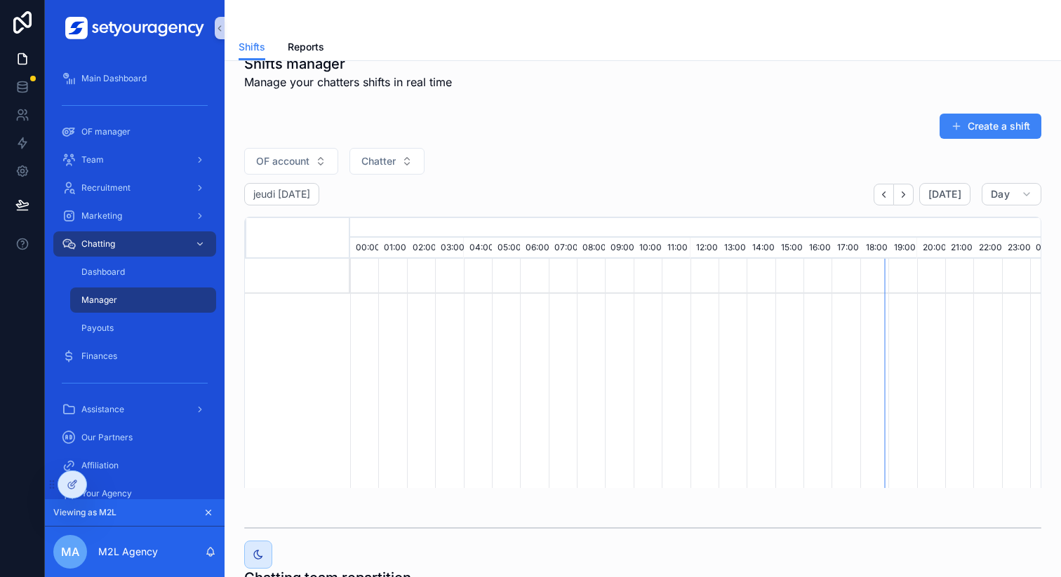
scroll to position [150, 0]
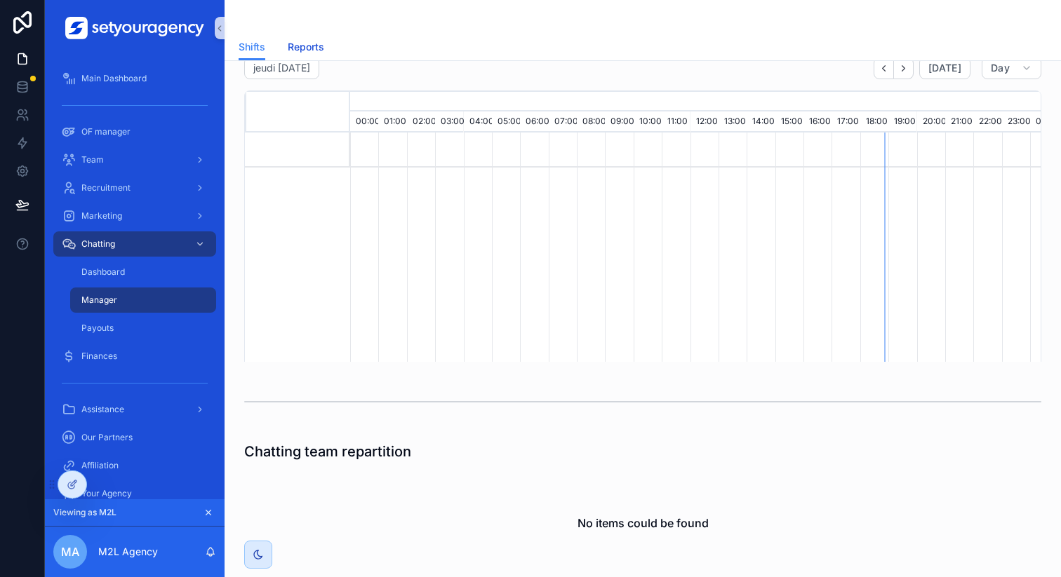
click at [297, 41] on span "Reports" at bounding box center [306, 47] width 36 height 14
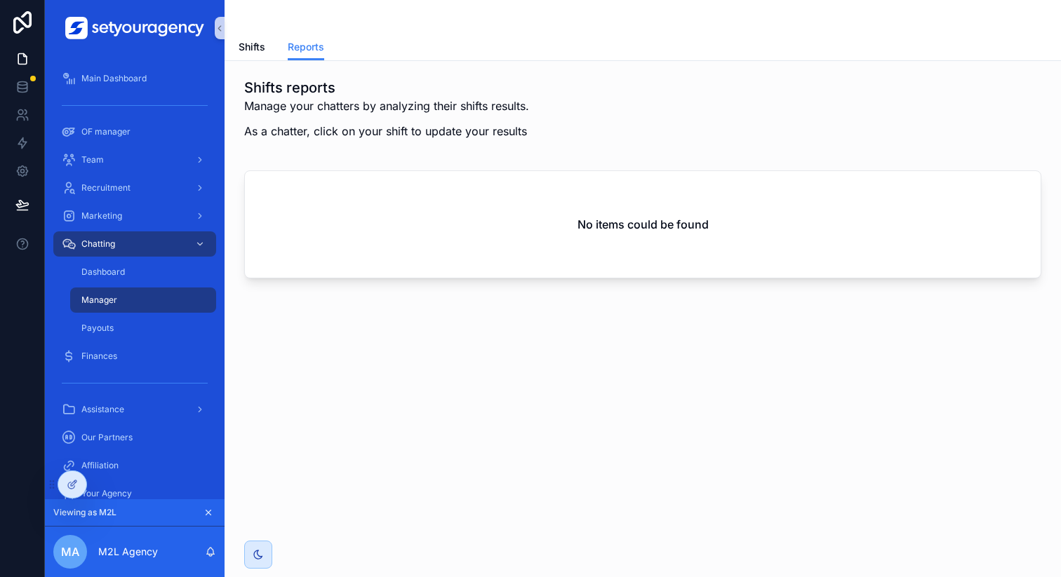
click at [666, 182] on div "No items could be found" at bounding box center [643, 224] width 796 height 107
click at [260, 48] on span "Shifts" at bounding box center [252, 47] width 27 height 14
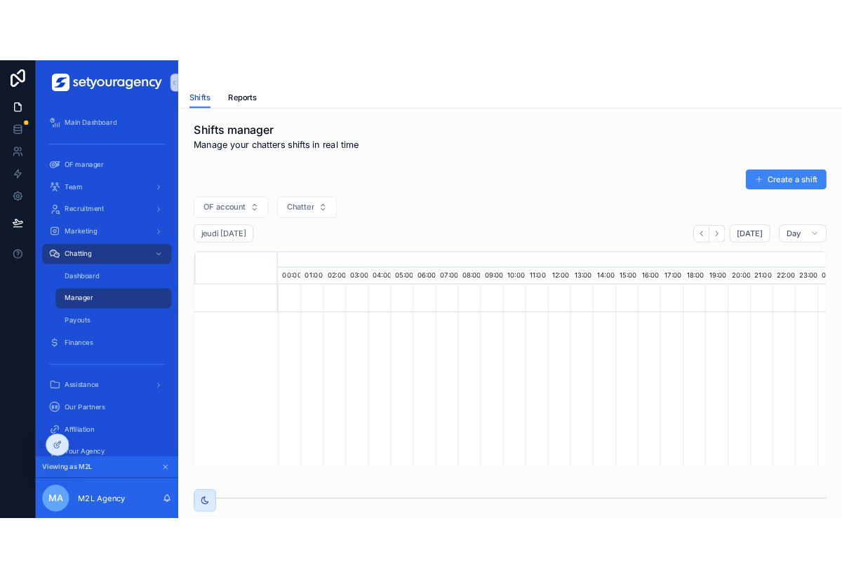
scroll to position [0, 4759]
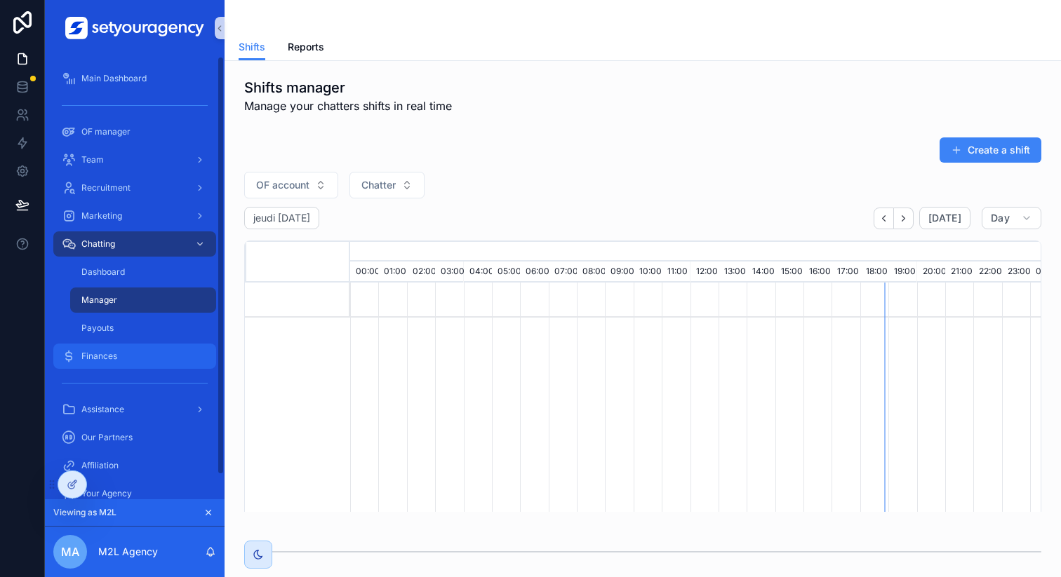
click at [159, 356] on div "Finances" at bounding box center [135, 356] width 146 height 22
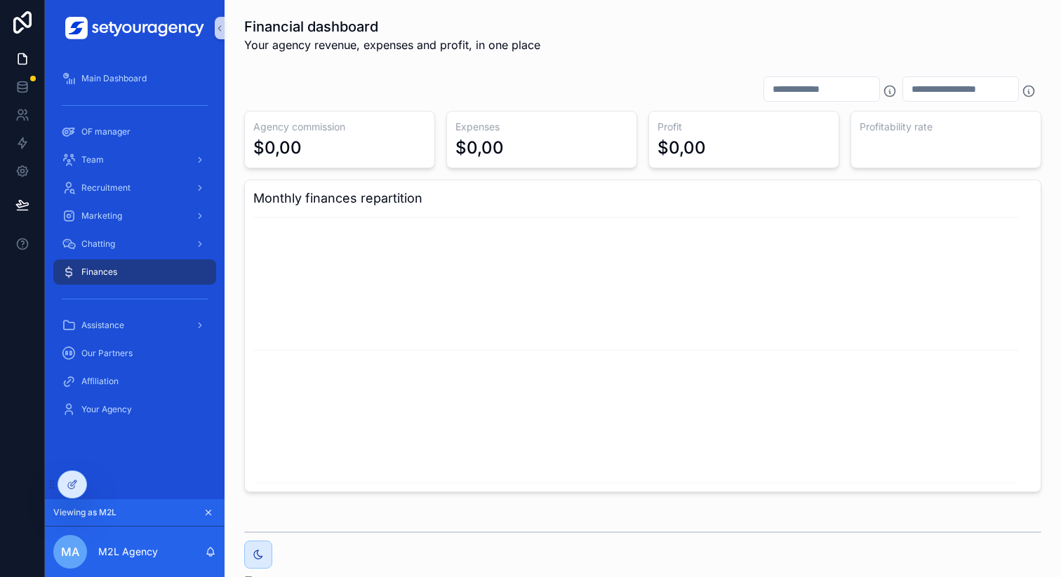
click at [634, 175] on div "Agency commission $0,00 Expenses $0,00 Profit $0,00 Profitability rate Monthly …" at bounding box center [642, 302] width 797 height 382
click at [149, 331] on div "Assistance" at bounding box center [135, 325] width 146 height 22
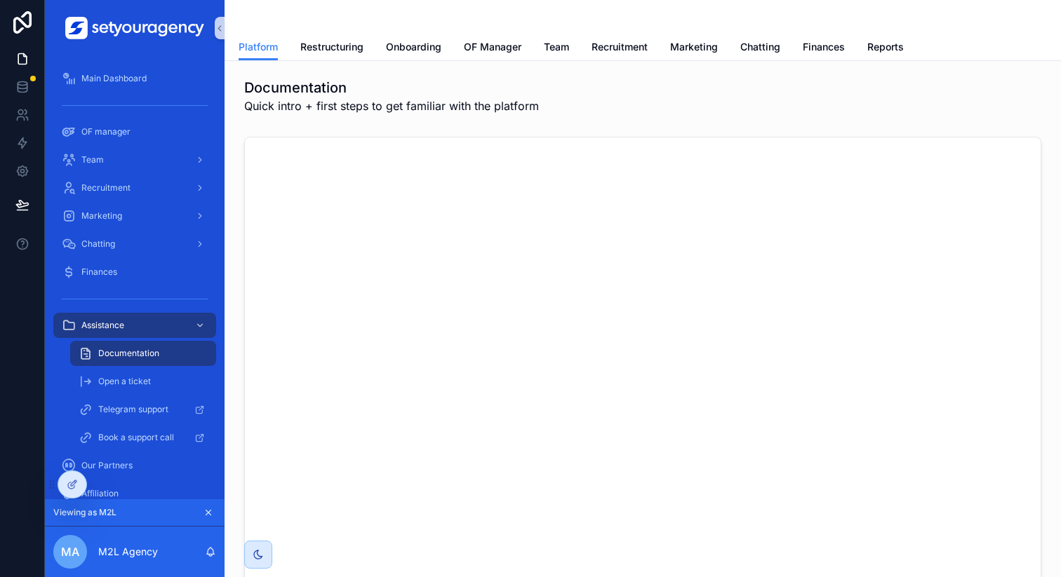
click at [819, 83] on div "Documentation Quick intro + first steps to get familiar with the platform" at bounding box center [642, 96] width 797 height 36
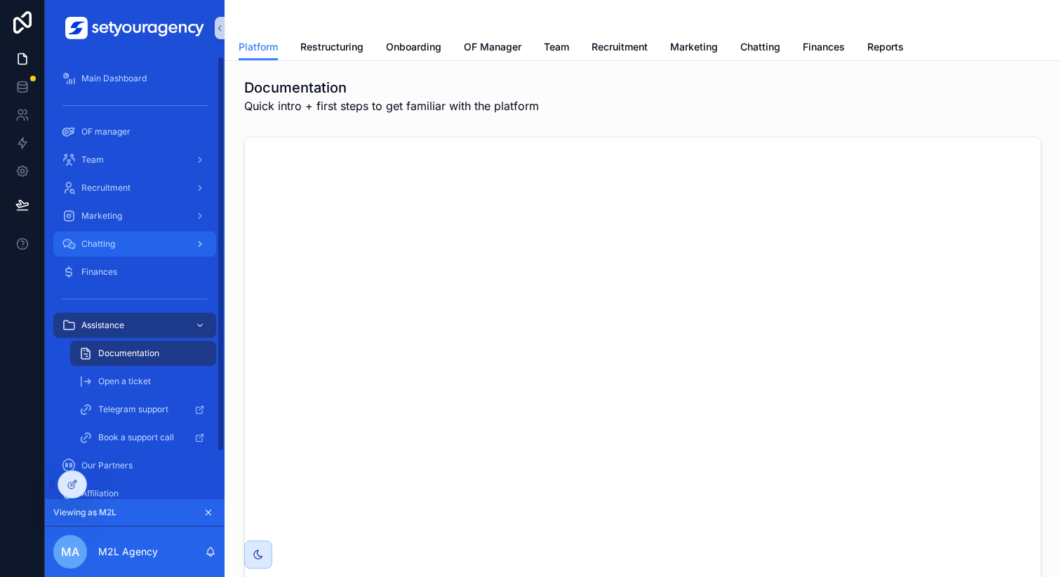
click at [130, 232] on link "Chatting" at bounding box center [134, 244] width 163 height 25
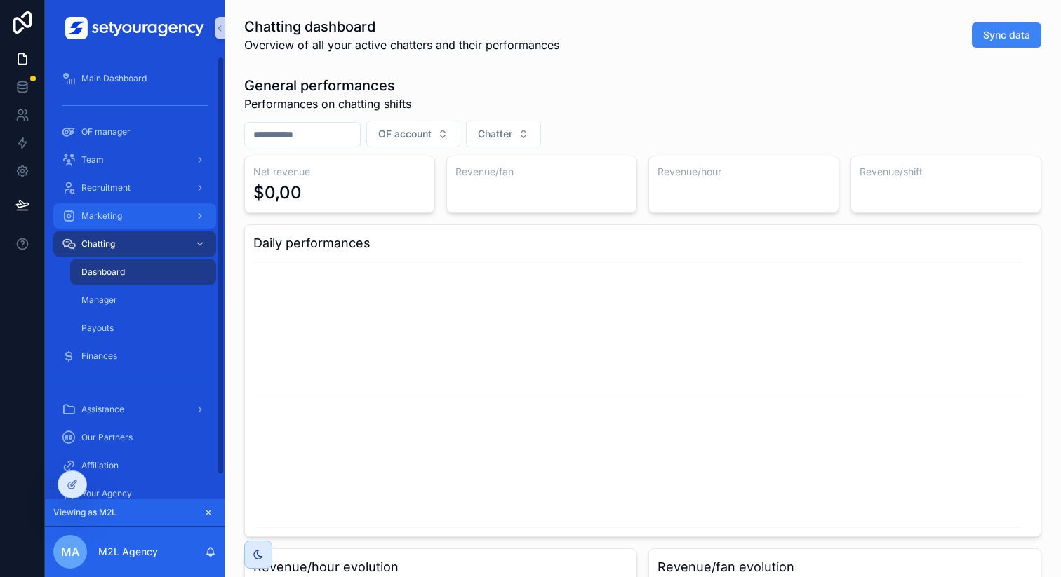
click at [136, 217] on div "Marketing" at bounding box center [135, 216] width 146 height 22
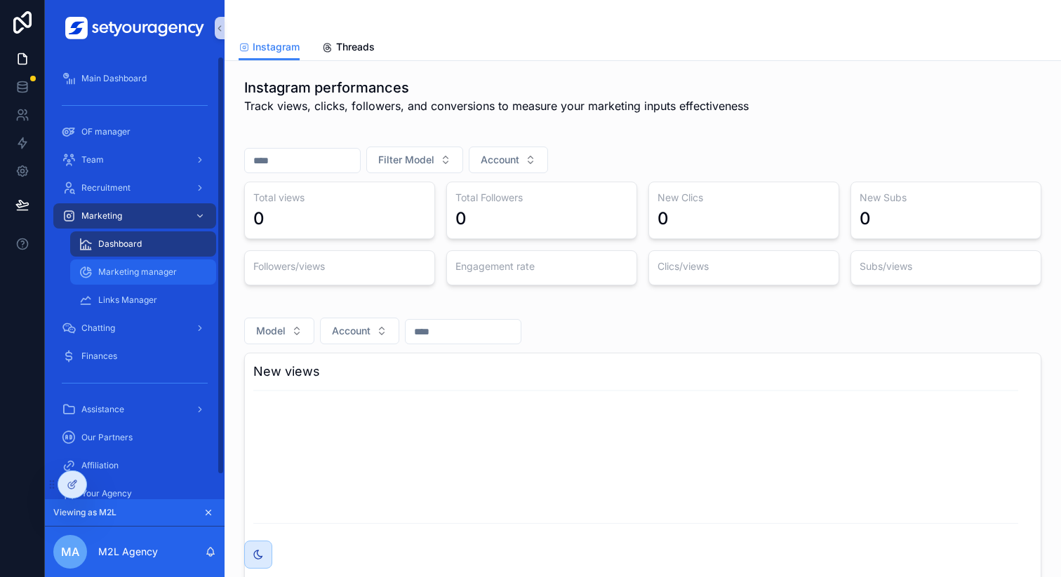
click at [140, 279] on div "Marketing manager" at bounding box center [143, 272] width 129 height 22
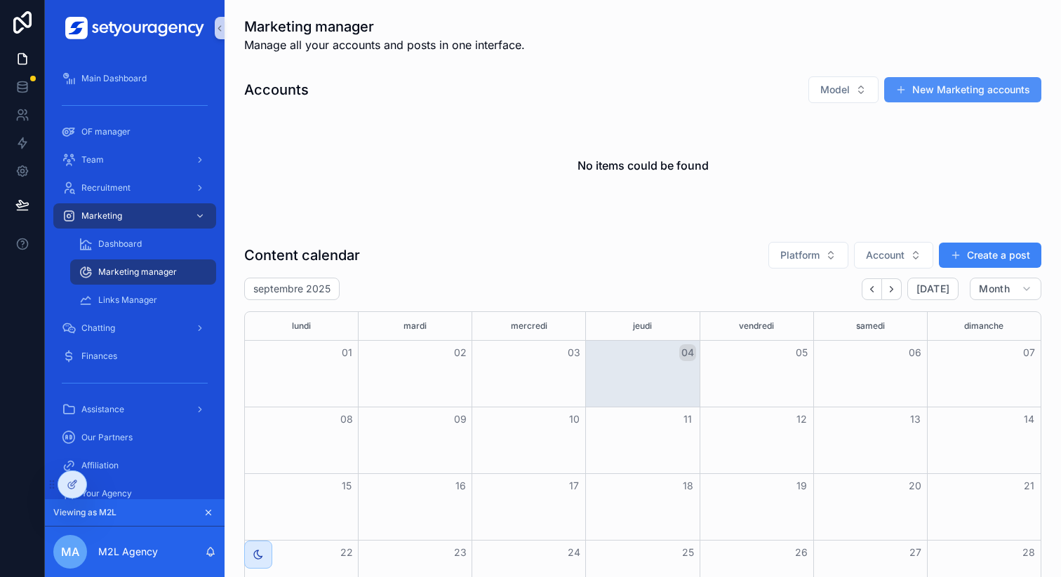
click at [972, 93] on button "New Marketing accounts" at bounding box center [962, 89] width 157 height 25
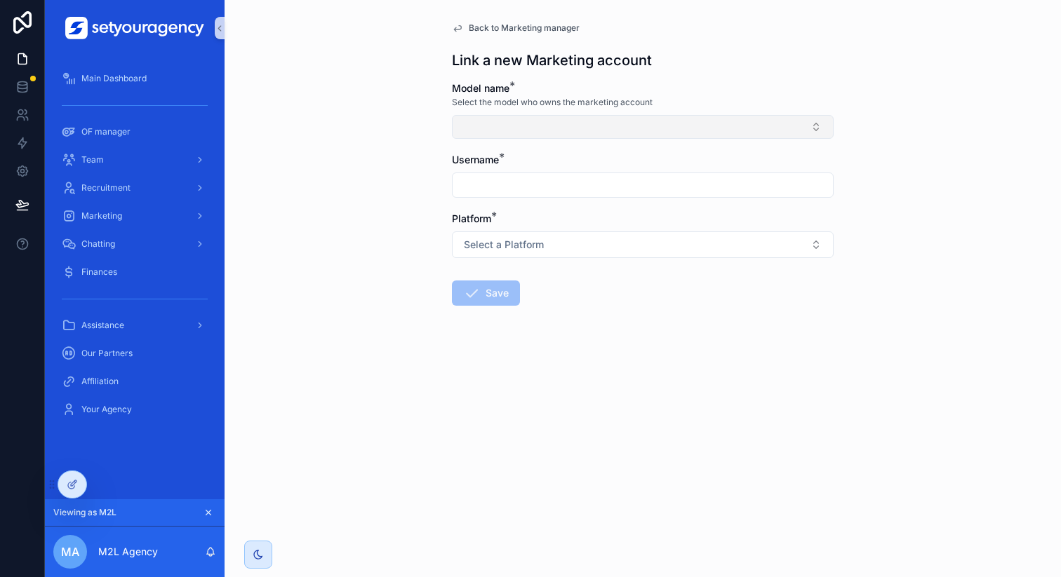
click at [565, 131] on button "Select Button" at bounding box center [643, 127] width 382 height 24
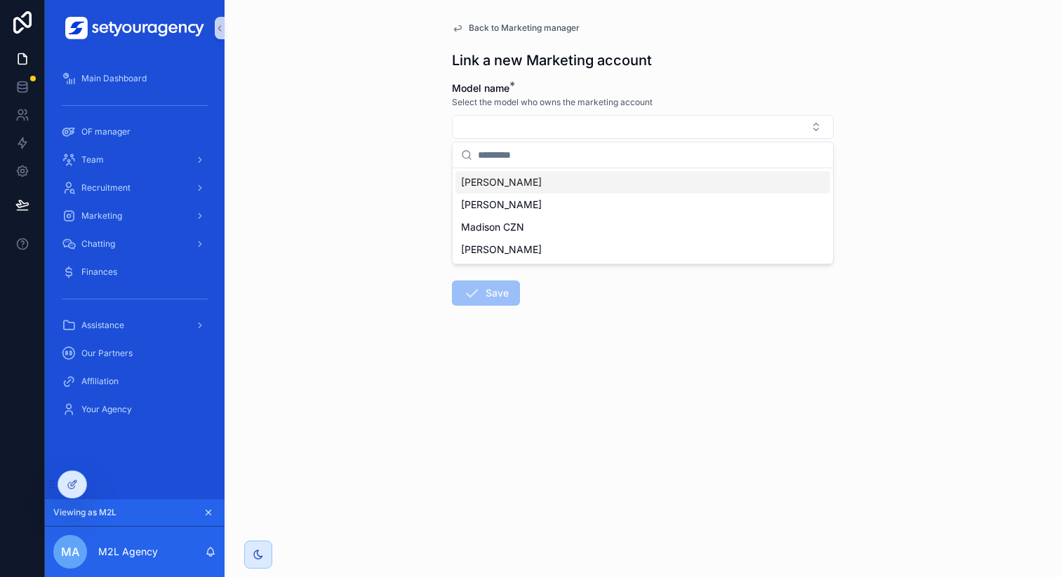
click at [532, 177] on div "Yuna SALAIRE" at bounding box center [642, 182] width 375 height 22
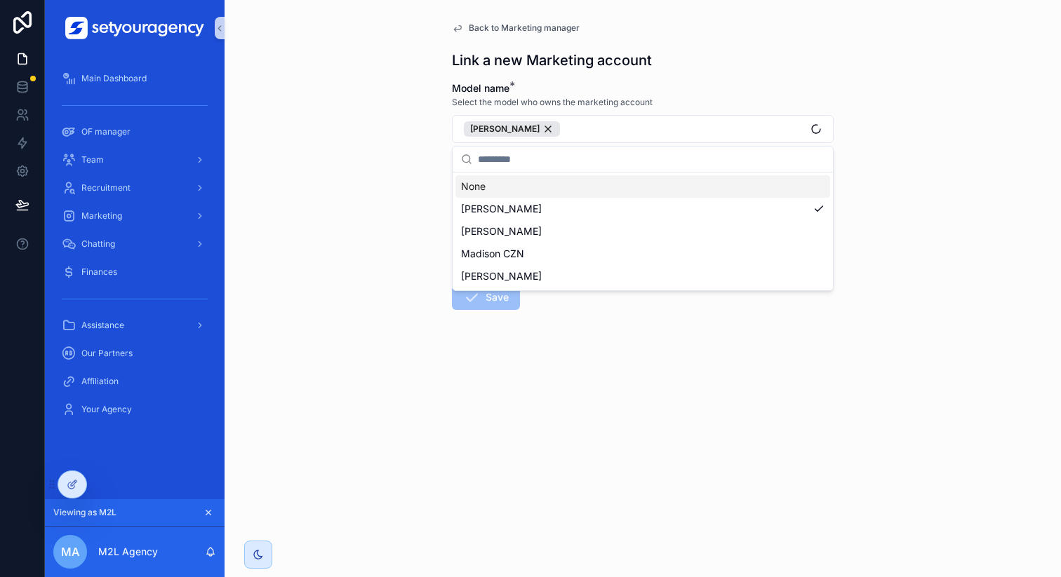
click at [335, 203] on div "Back to Marketing manager Link a new Marketing account Model name * Select the …" at bounding box center [643, 288] width 836 height 577
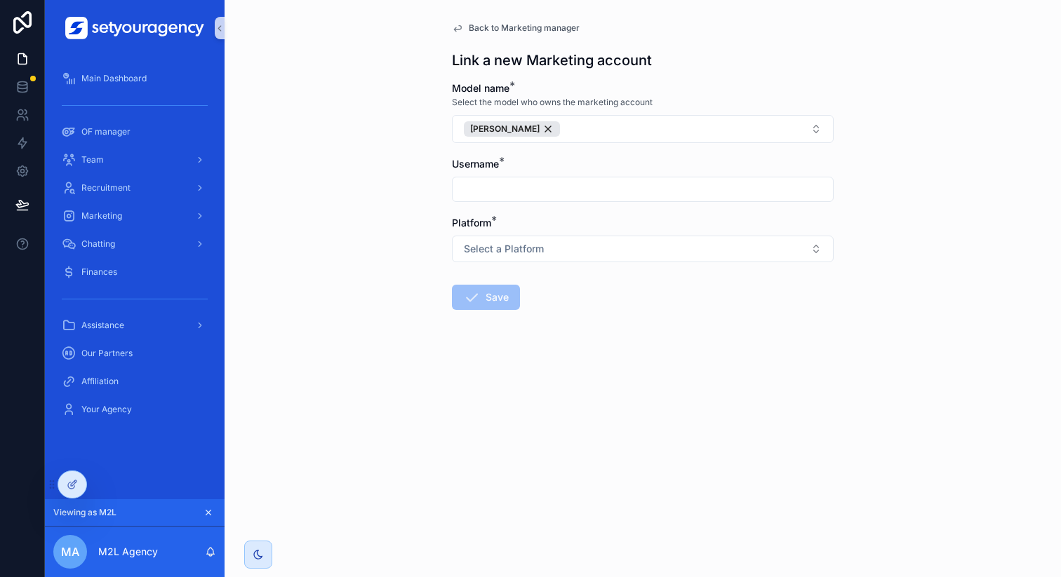
click at [509, 196] on input "text" at bounding box center [643, 190] width 380 height 20
type input "**********"
click at [482, 239] on button "Select a Platform" at bounding box center [643, 249] width 382 height 27
click at [481, 302] on div "Instagram" at bounding box center [489, 305] width 40 height 13
click at [384, 302] on div "**********" at bounding box center [643, 288] width 836 height 577
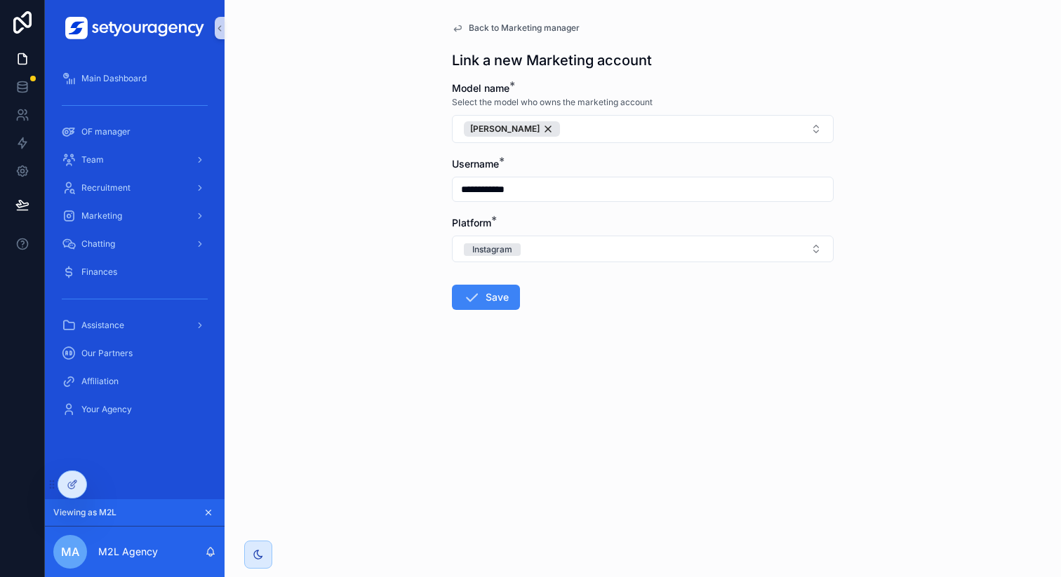
click at [549, 25] on span "Back to Marketing manager" at bounding box center [524, 27] width 111 height 11
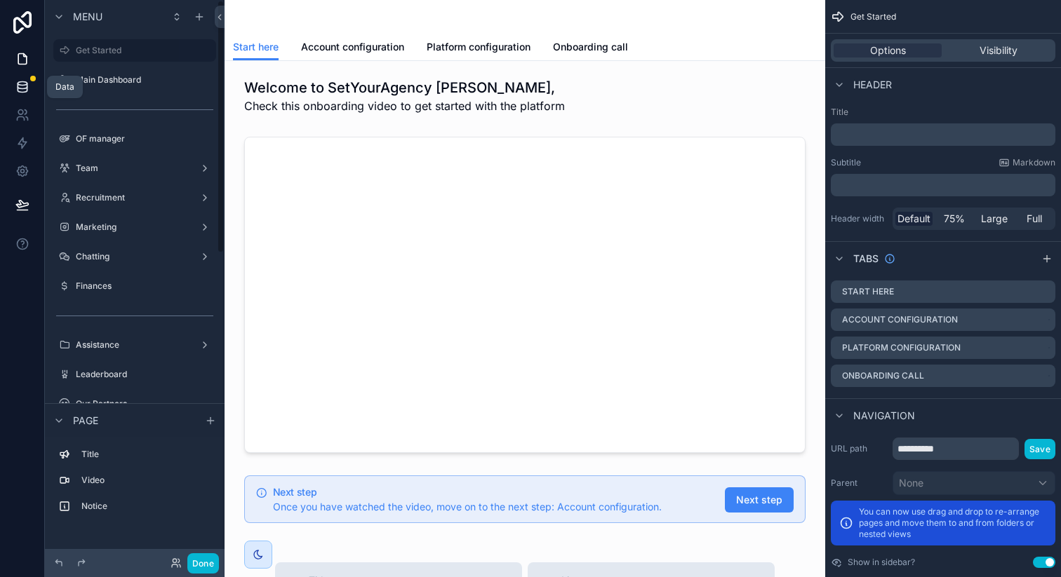
click at [29, 89] on link at bounding box center [22, 87] width 44 height 28
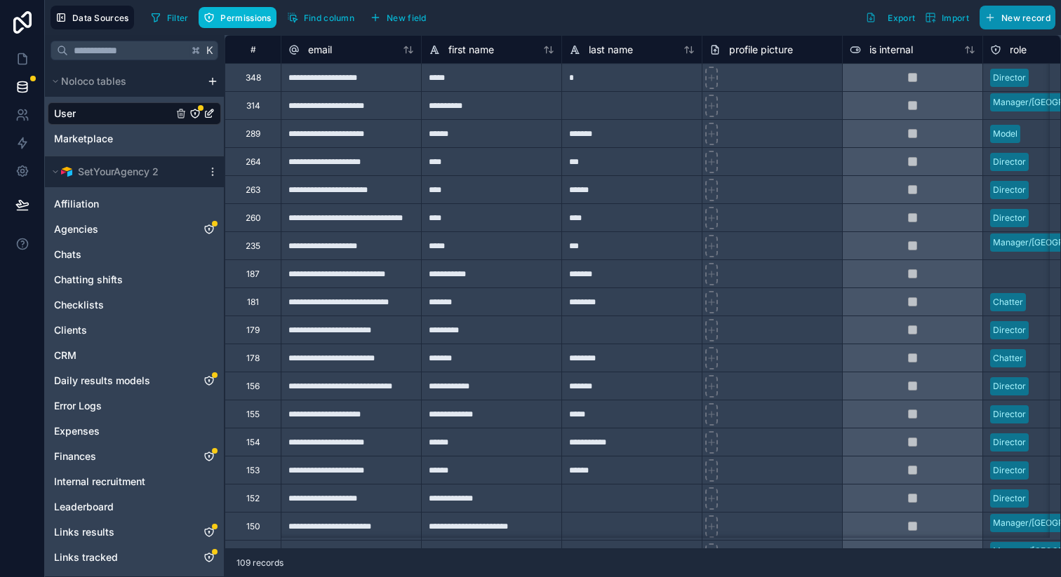
click at [1003, 13] on span "New record" at bounding box center [1025, 18] width 49 height 11
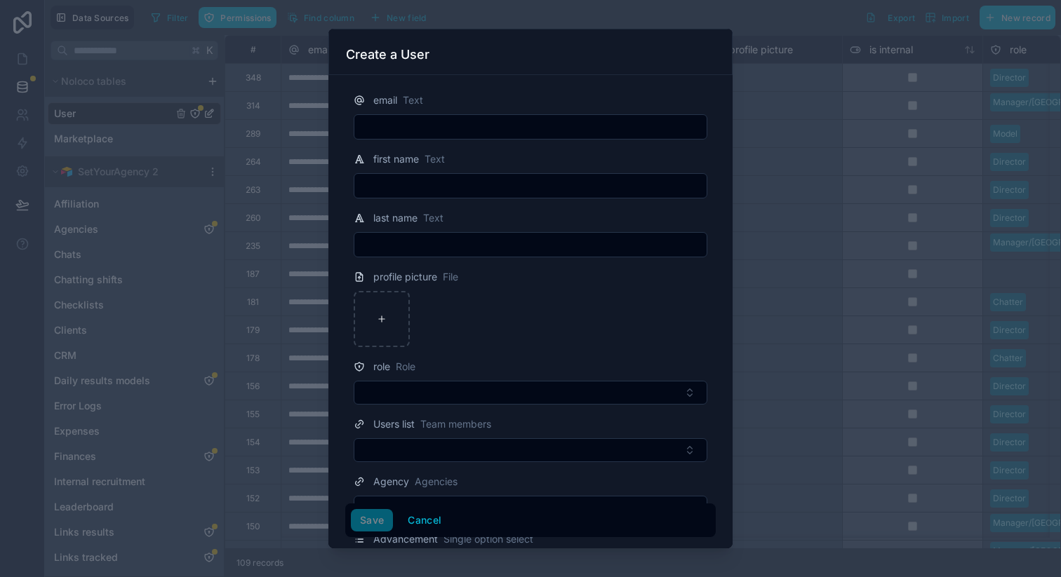
click at [531, 125] on input "text" at bounding box center [530, 127] width 352 height 20
paste input "**********"
type input "**********"
click at [461, 181] on input "text" at bounding box center [530, 186] width 352 height 20
type input "******"
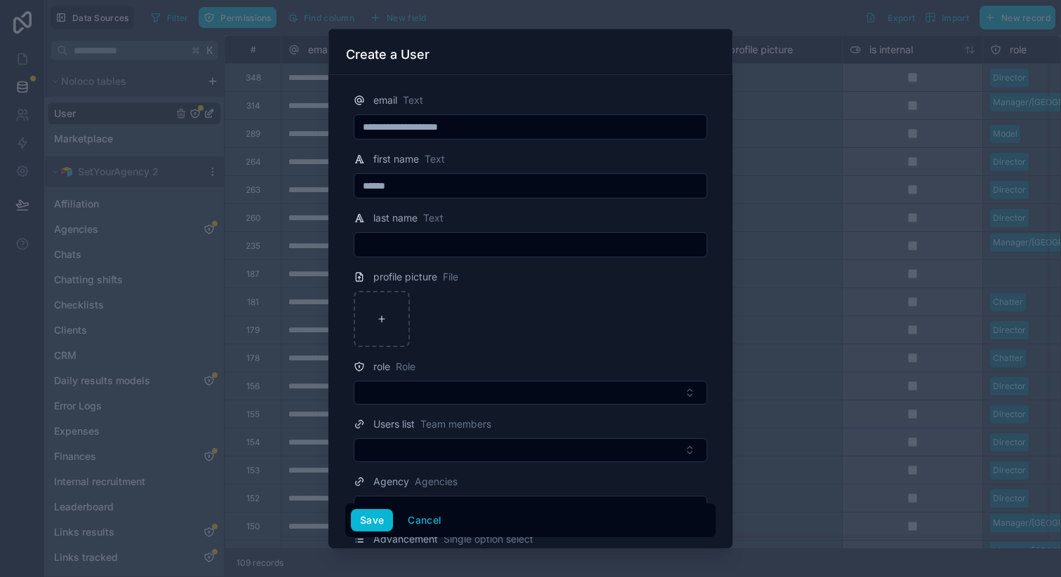
click at [448, 235] on input "text" at bounding box center [530, 245] width 352 height 20
type input "*******"
click at [492, 295] on div at bounding box center [531, 319] width 354 height 56
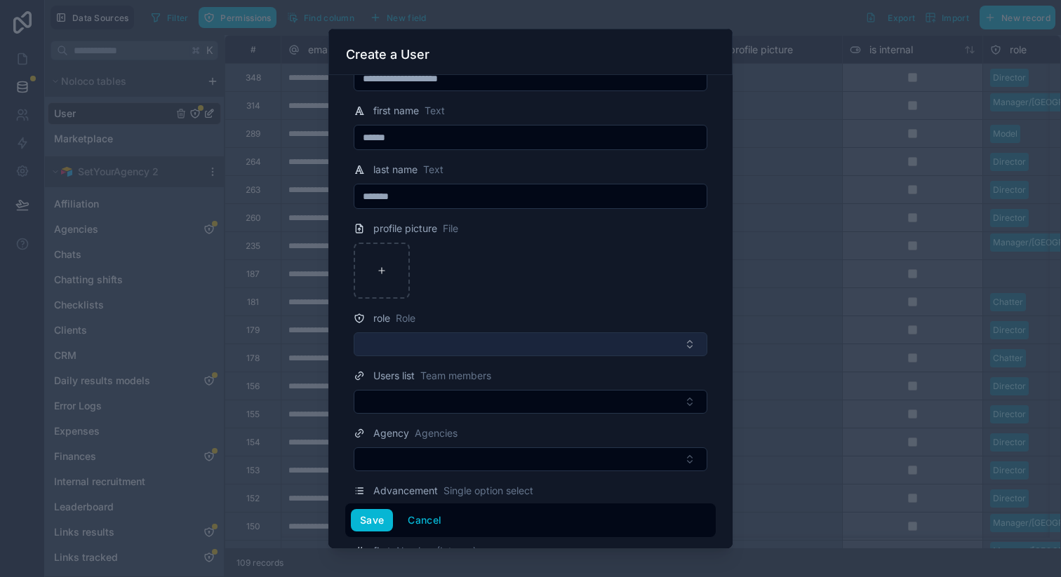
click at [467, 347] on button "Select Button" at bounding box center [531, 345] width 354 height 24
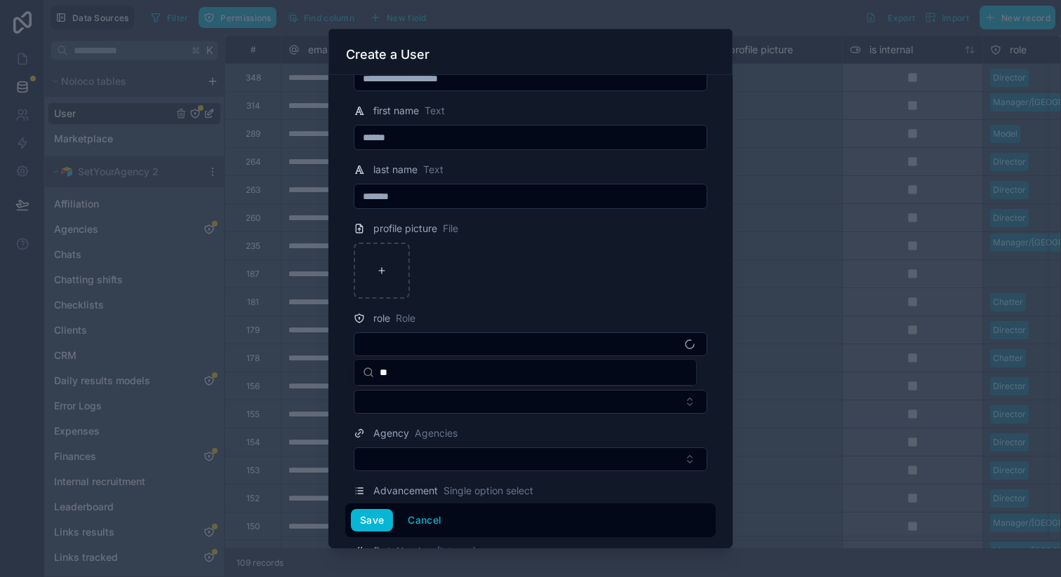
type input "**"
click at [450, 396] on div "Director" at bounding box center [525, 400] width 336 height 22
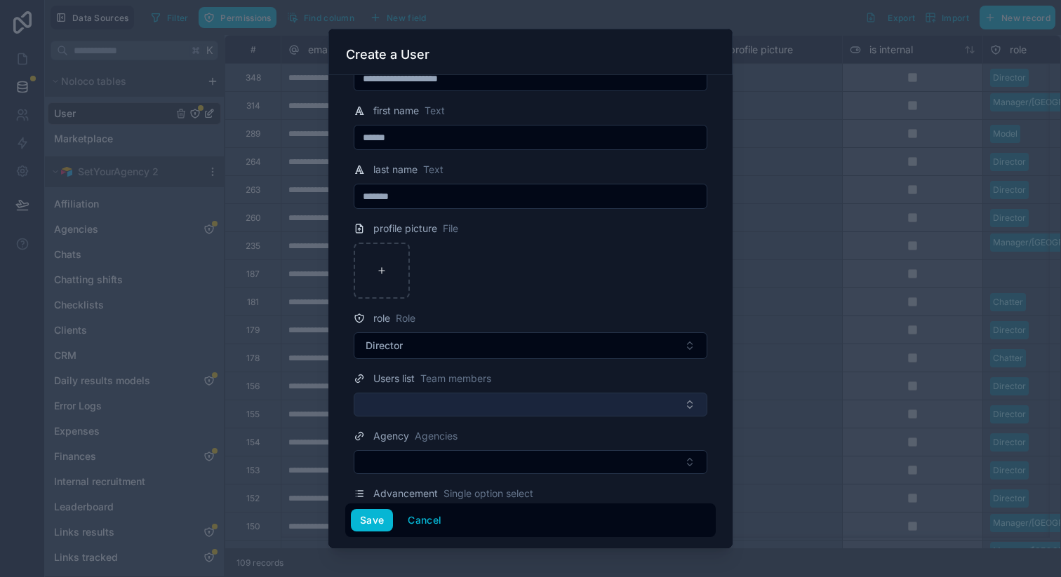
click at [450, 397] on button "Select Button" at bounding box center [531, 405] width 354 height 24
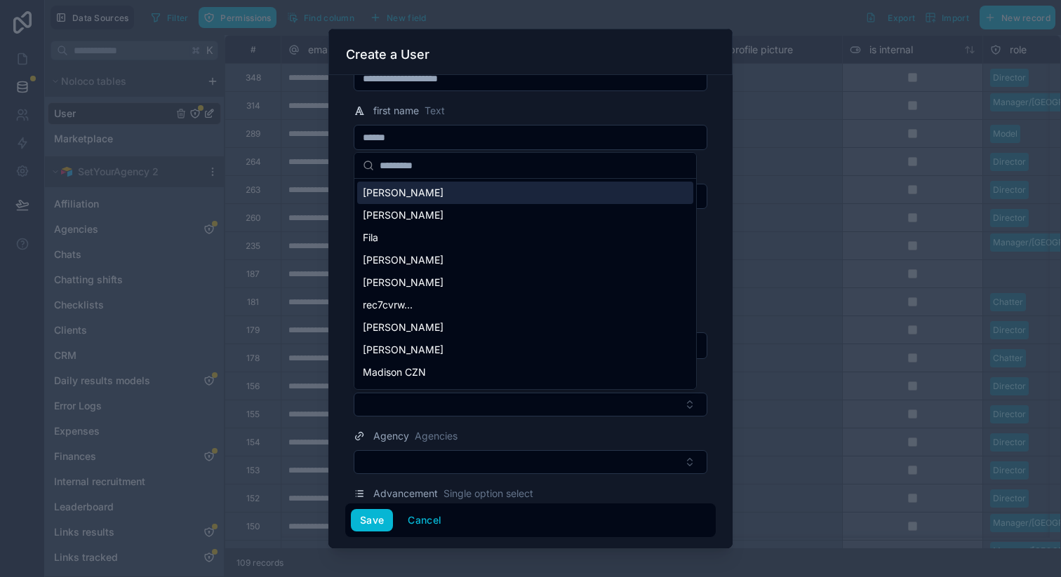
click at [441, 199] on span "[PERSON_NAME]" at bounding box center [403, 193] width 81 height 14
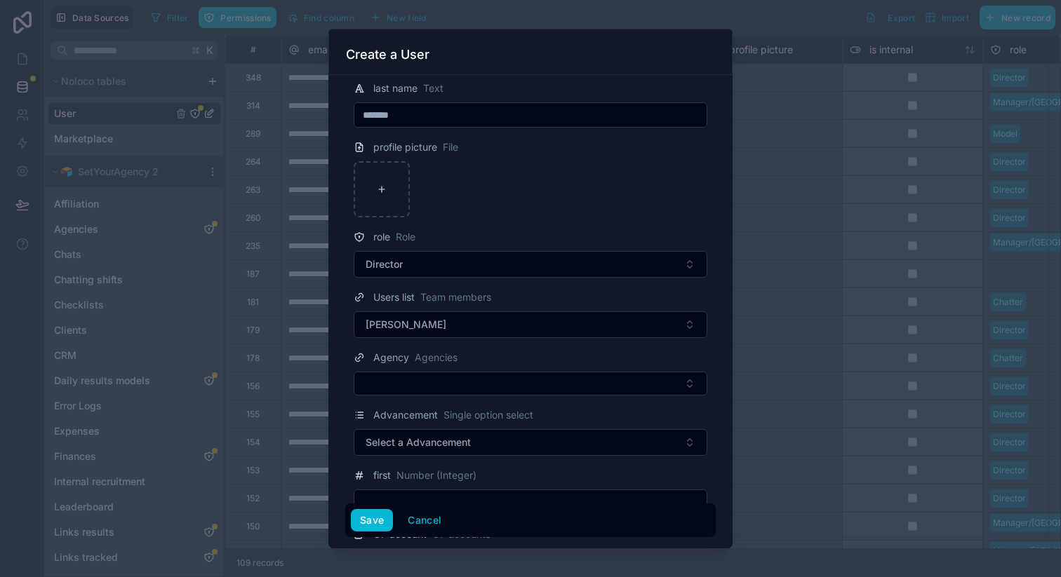
scroll to position [209, 0]
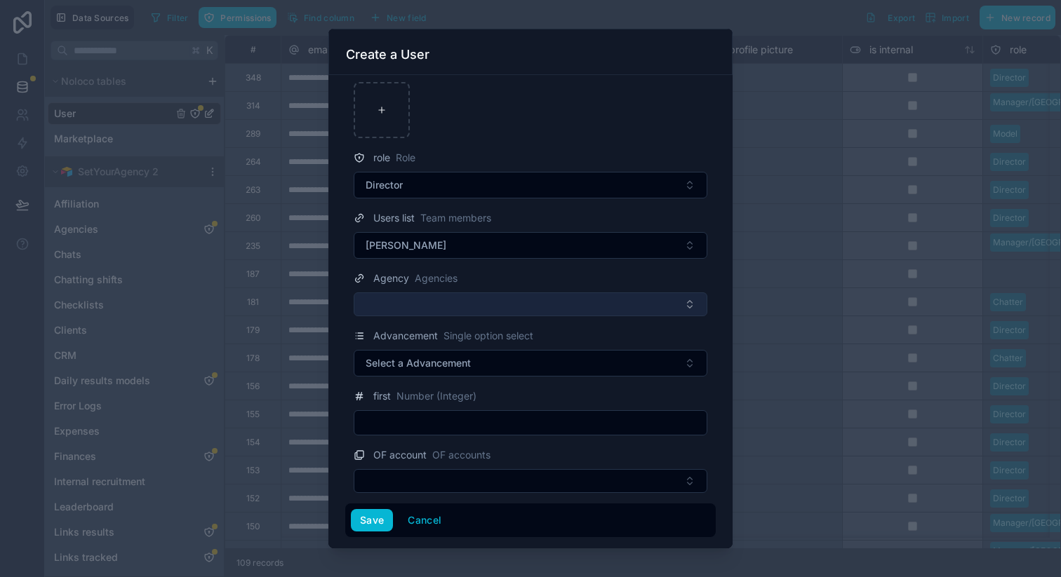
click at [435, 306] on button "Select Button" at bounding box center [531, 305] width 354 height 24
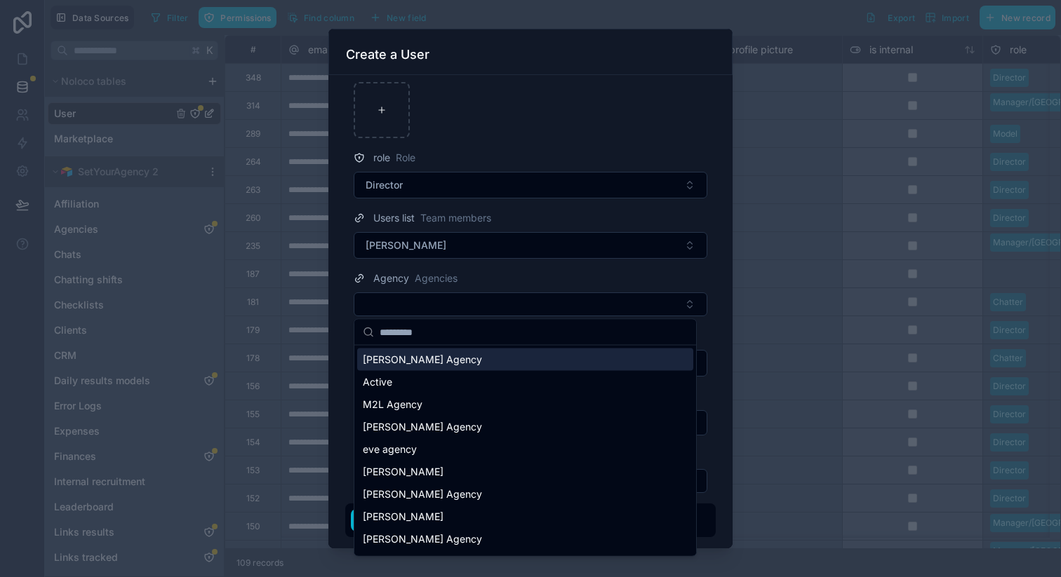
click at [431, 358] on span "[PERSON_NAME] Agency" at bounding box center [422, 360] width 119 height 14
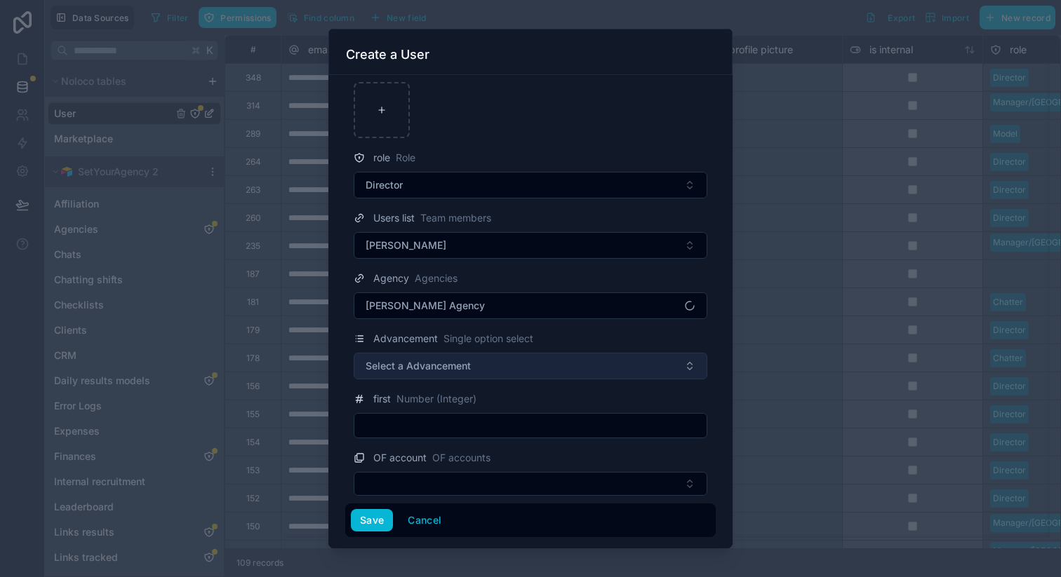
scroll to position [212, 0]
click at [469, 354] on button "Select a Advancement" at bounding box center [531, 363] width 354 height 27
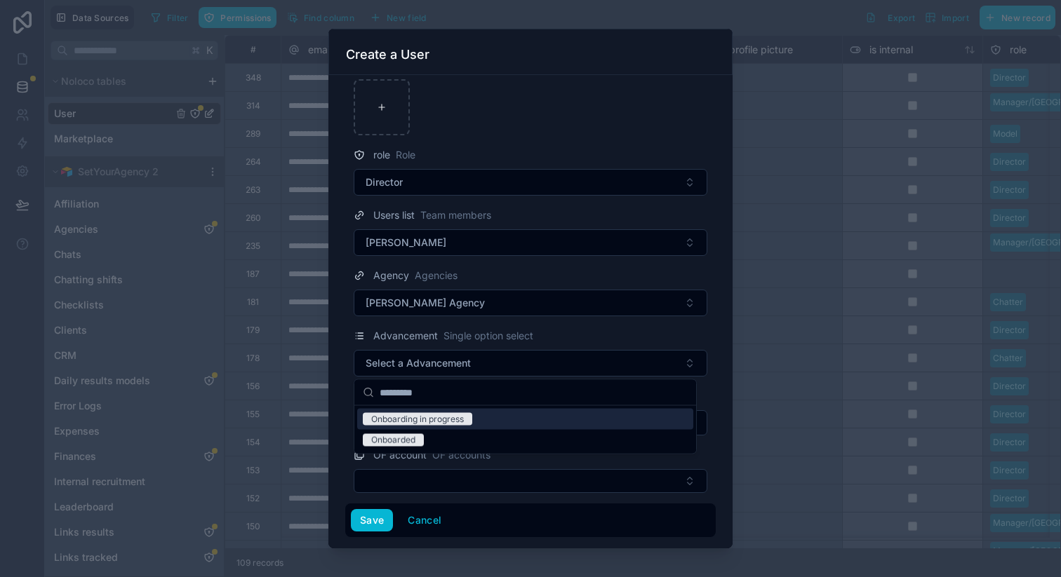
click at [442, 417] on div "Onboarding in progress" at bounding box center [417, 419] width 93 height 13
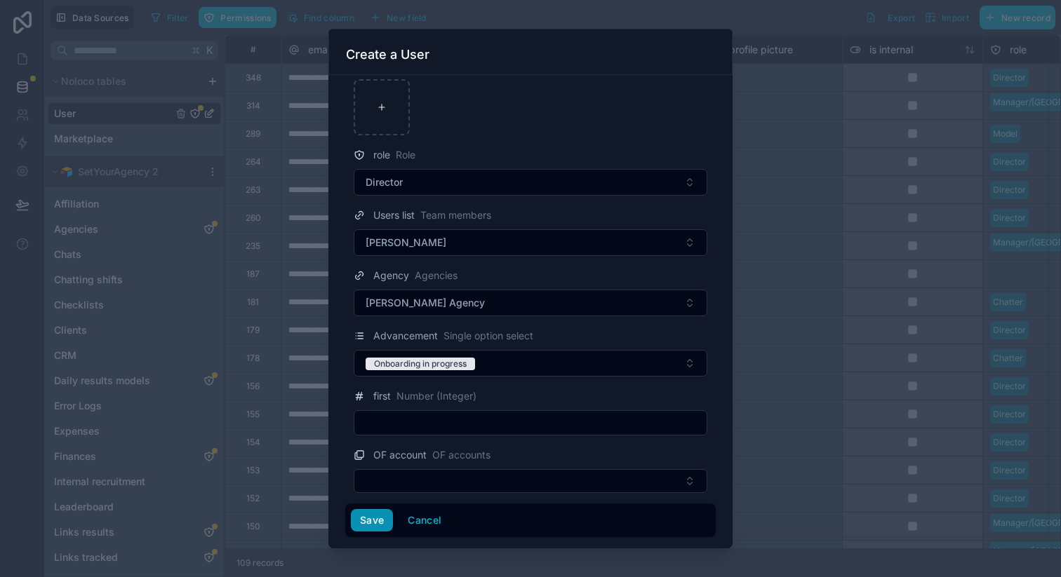
click at [384, 523] on button "Save" at bounding box center [372, 520] width 42 height 22
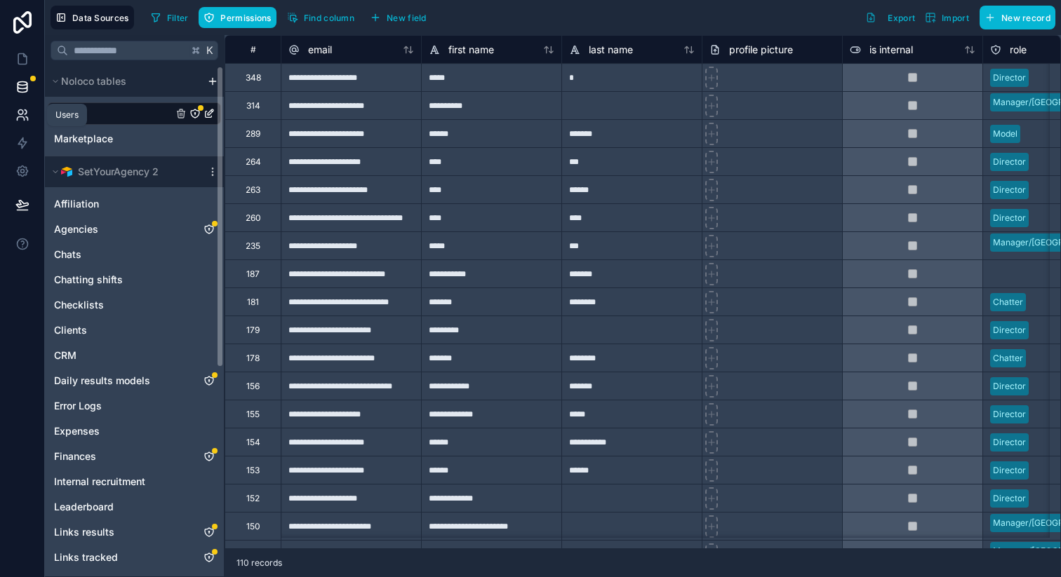
click at [24, 118] on icon at bounding box center [20, 119] width 7 height 4
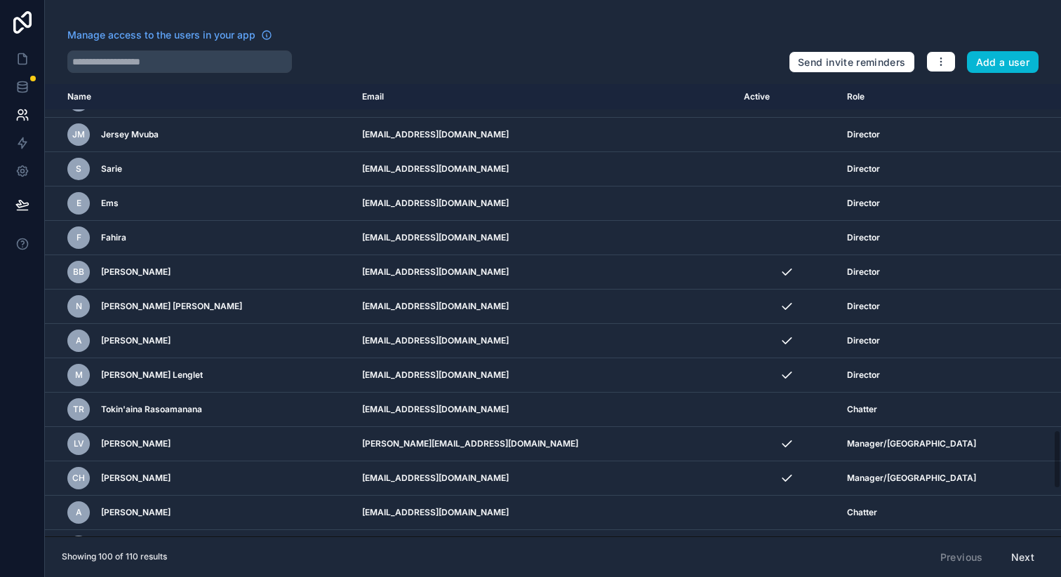
scroll to position [3010, 0]
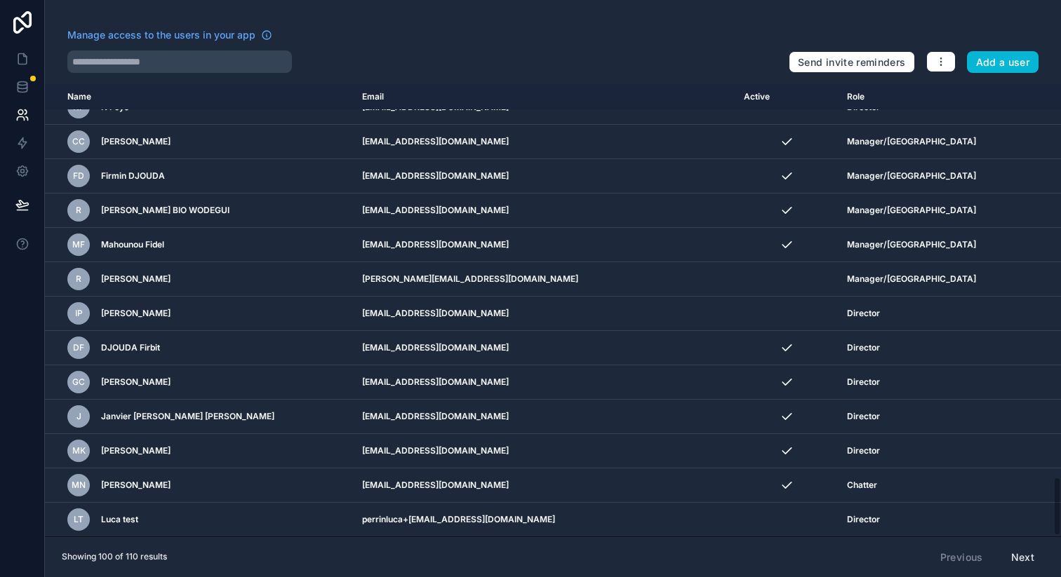
click at [1028, 553] on button "Next" at bounding box center [1022, 558] width 43 height 24
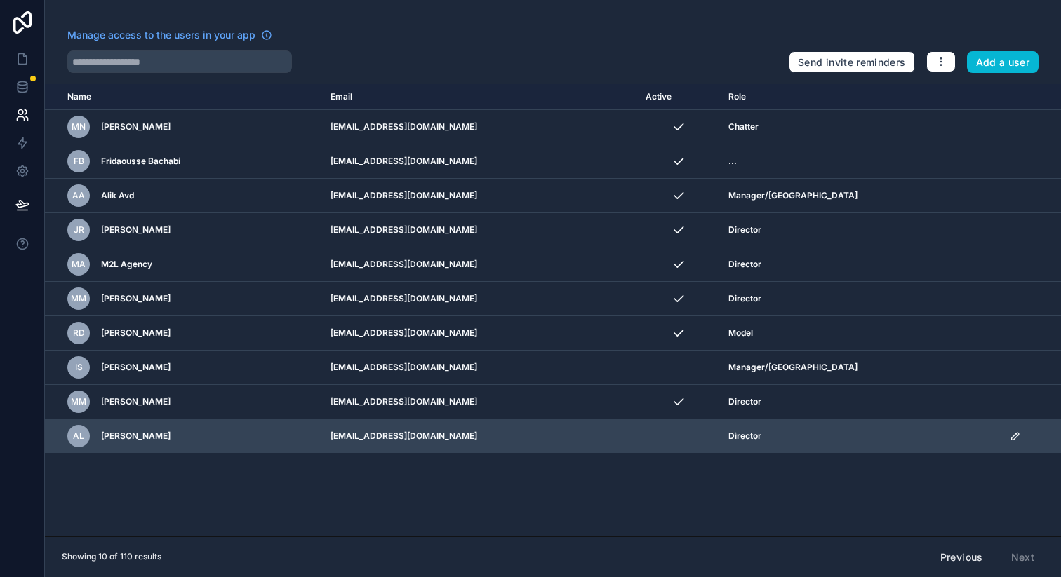
click at [1010, 438] on icon "scrollable content" at bounding box center [1015, 436] width 11 height 11
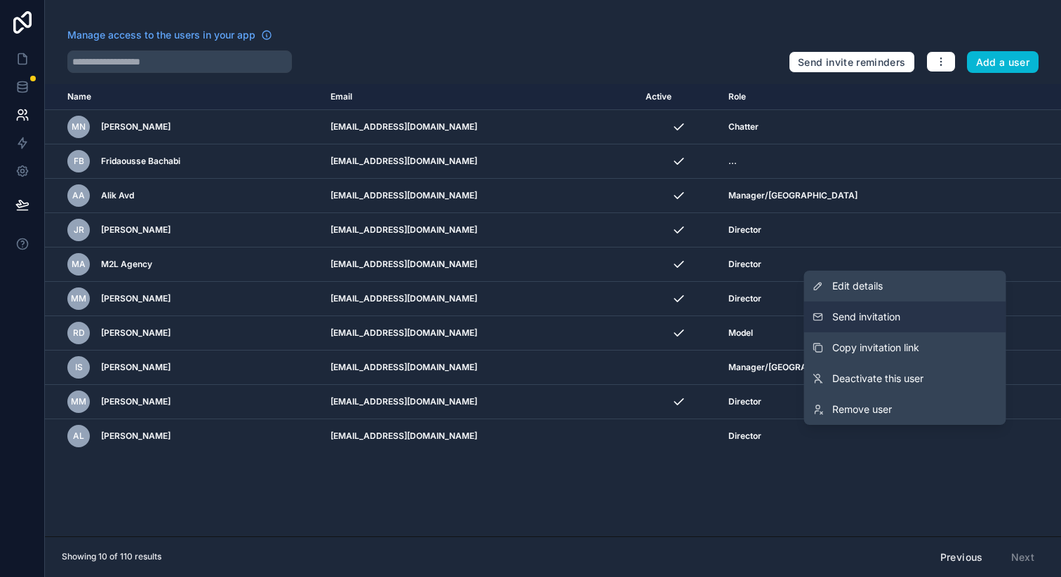
click at [949, 323] on button "Send invitation" at bounding box center [905, 317] width 202 height 31
